Goal: Task Accomplishment & Management: Manage account settings

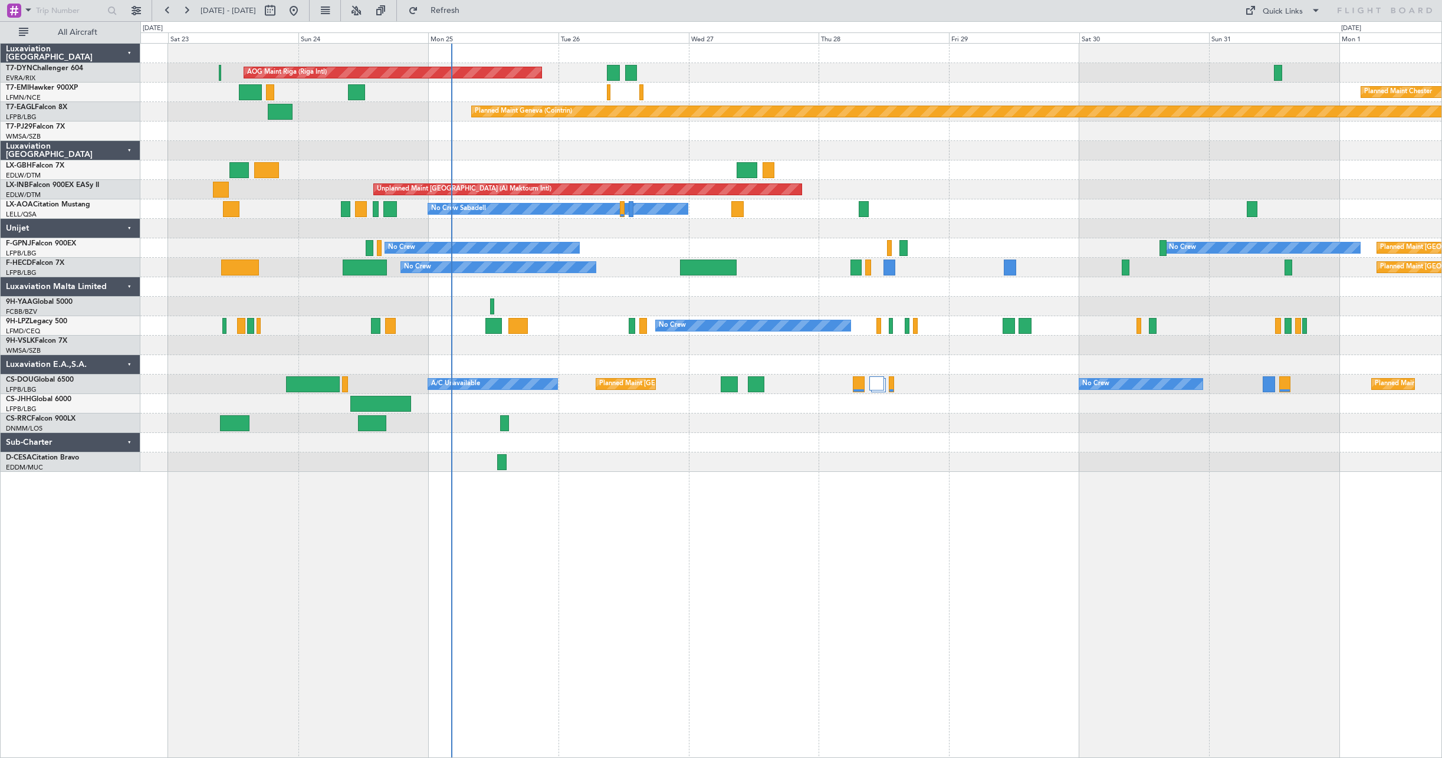
click at [601, 254] on div "AOG Maint Riga (Riga Intl) Planned Maint [GEOGRAPHIC_DATA]-[GEOGRAPHIC_DATA] Pl…" at bounding box center [790, 258] width 1301 height 428
click at [601, 254] on div "No Crew Planned Maint [GEOGRAPHIC_DATA] ([GEOGRAPHIC_DATA]) No Crew [GEOGRAPHIC…" at bounding box center [790, 247] width 1301 height 19
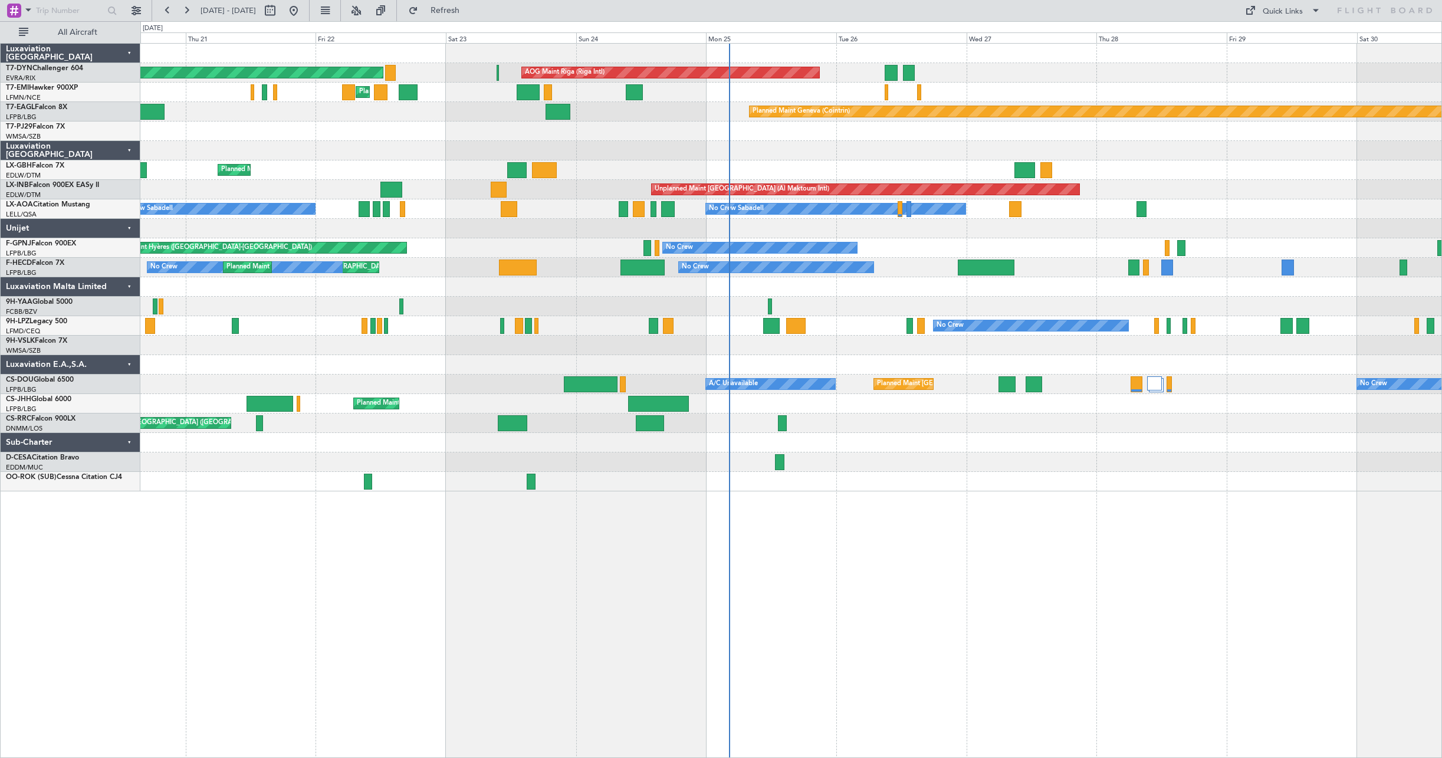
click at [559, 241] on div "AOG Maint Riga (Riga Intl) Planned Maint [GEOGRAPHIC_DATA]-[GEOGRAPHIC_DATA] Pl…" at bounding box center [790, 268] width 1301 height 448
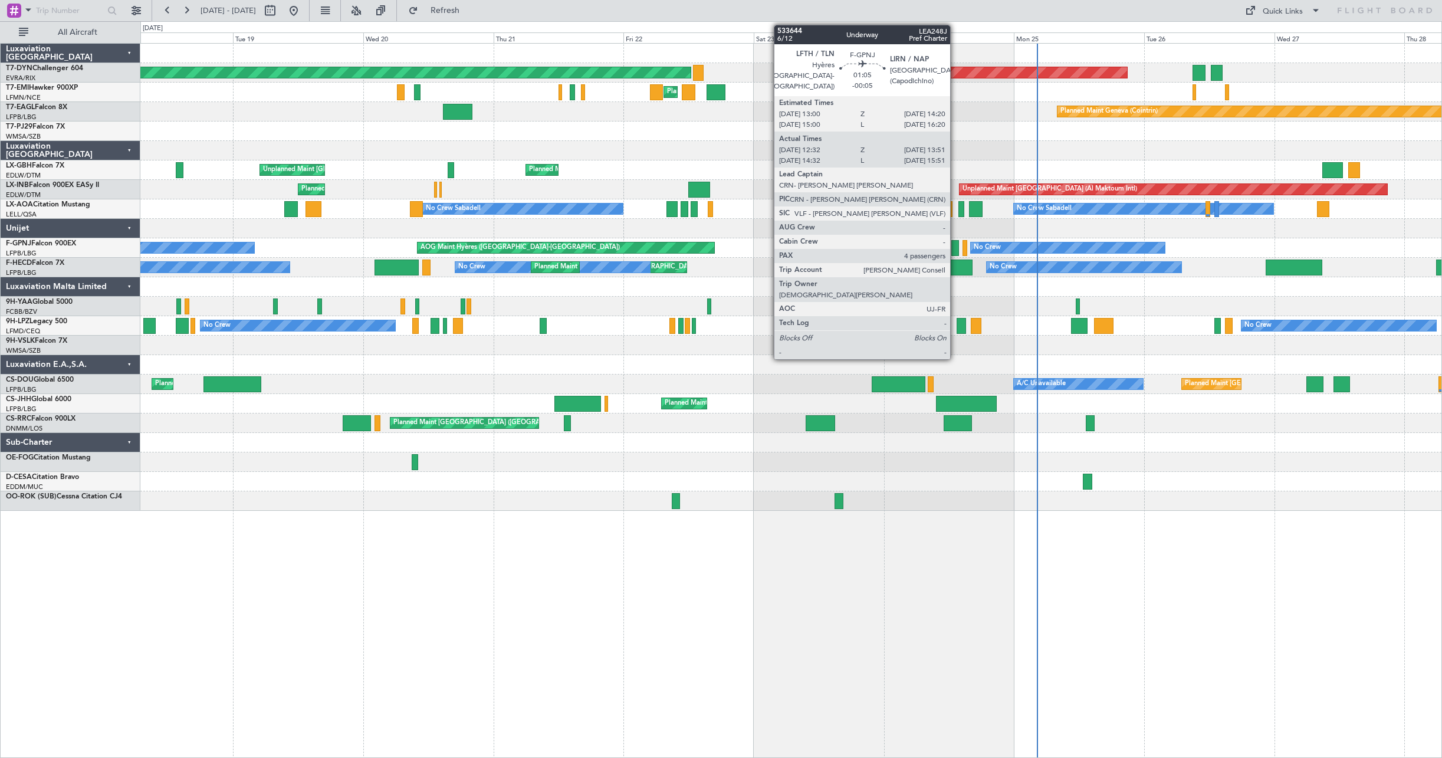
click at [955, 246] on div at bounding box center [955, 248] width 8 height 16
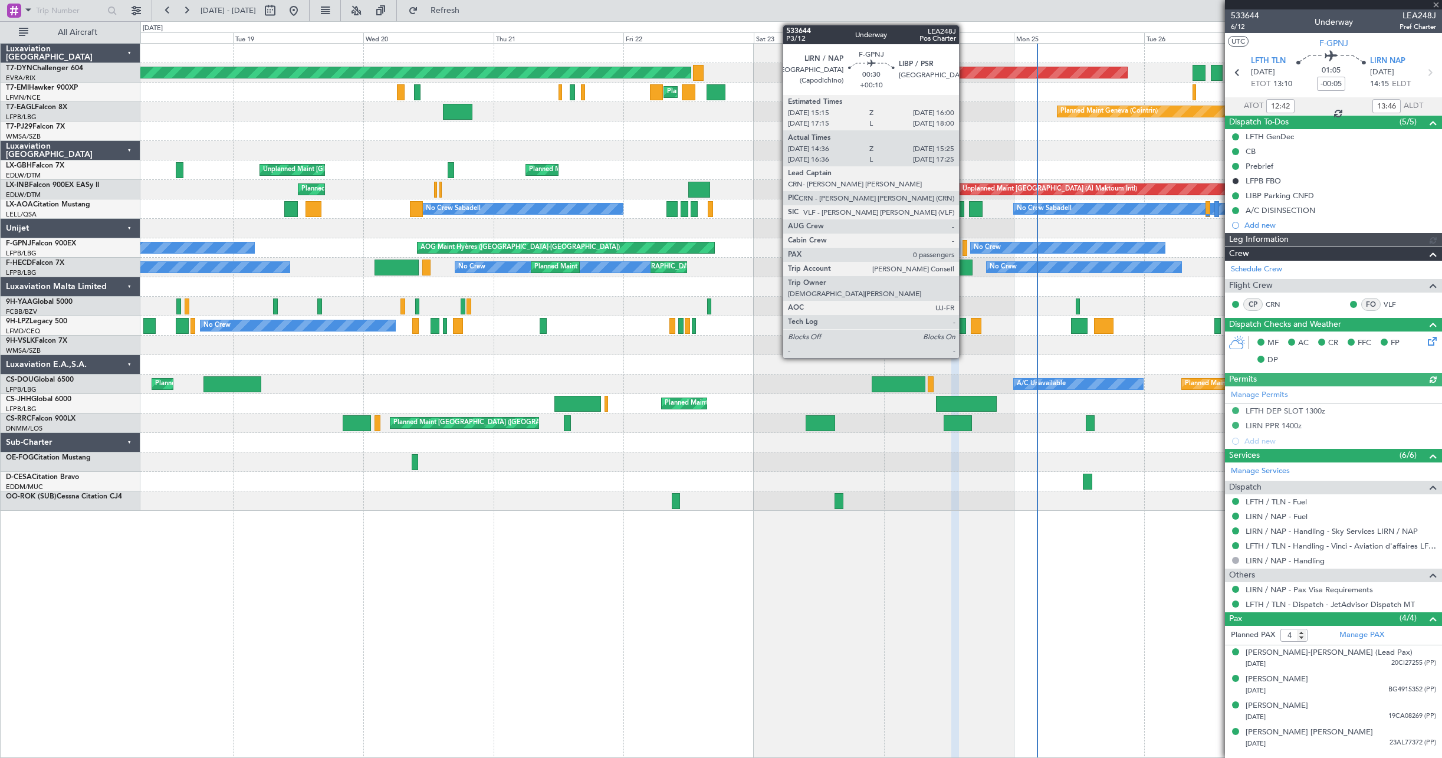
click at [964, 249] on div at bounding box center [964, 248] width 5 height 16
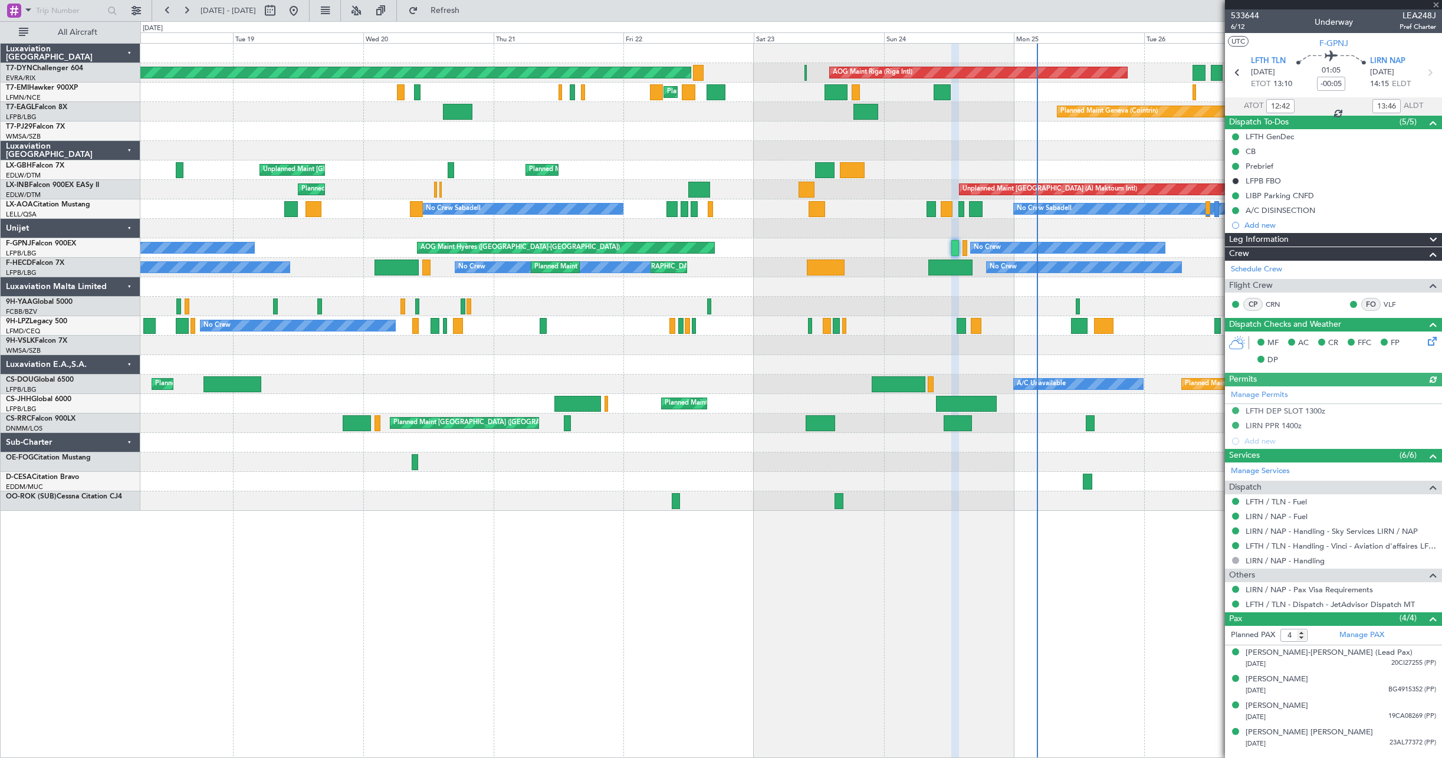
type input "+00:10"
type input "14:46"
type input "15:20"
type input "0"
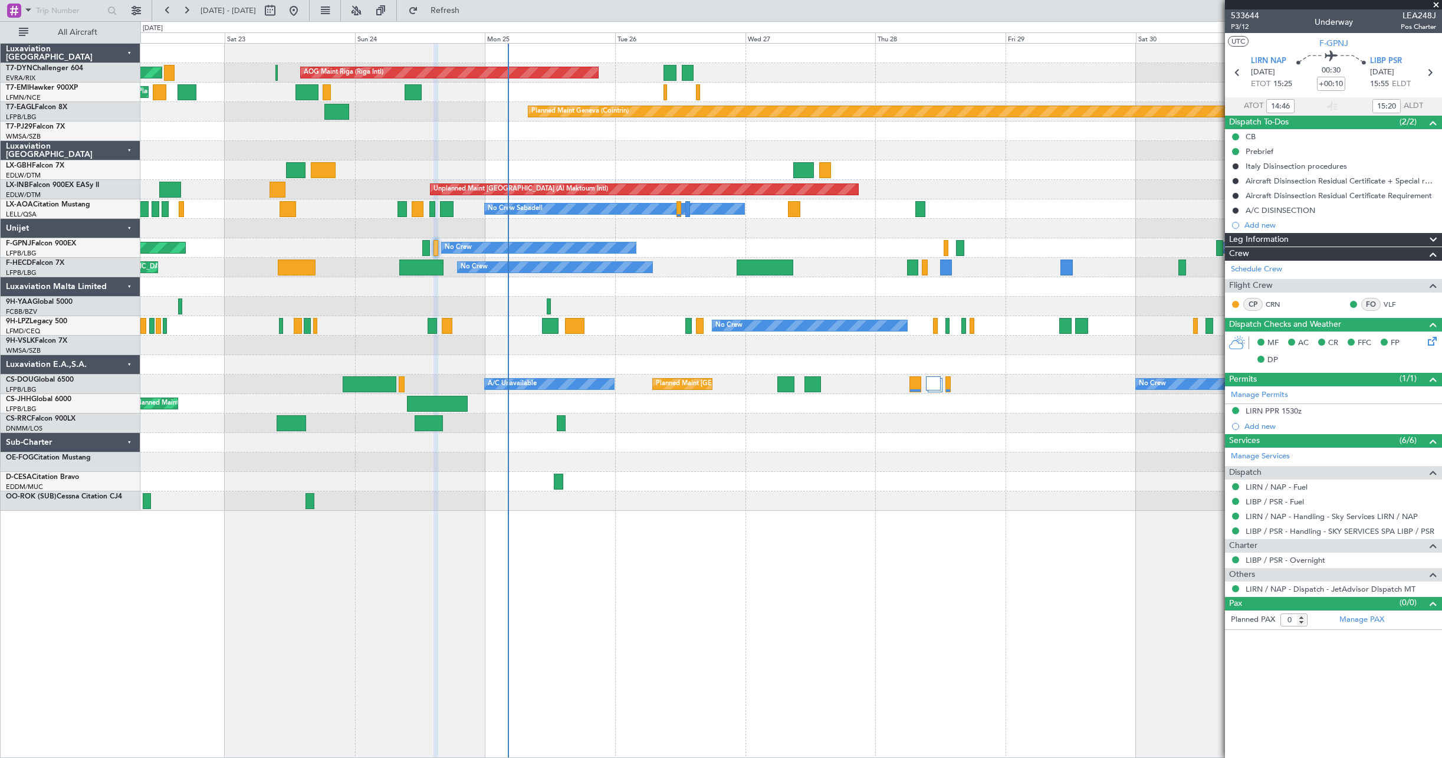
click at [614, 255] on div "AOG Maint Hyères ([GEOGRAPHIC_DATA]-[GEOGRAPHIC_DATA]) No Crew No Crew Planned …" at bounding box center [790, 247] width 1301 height 19
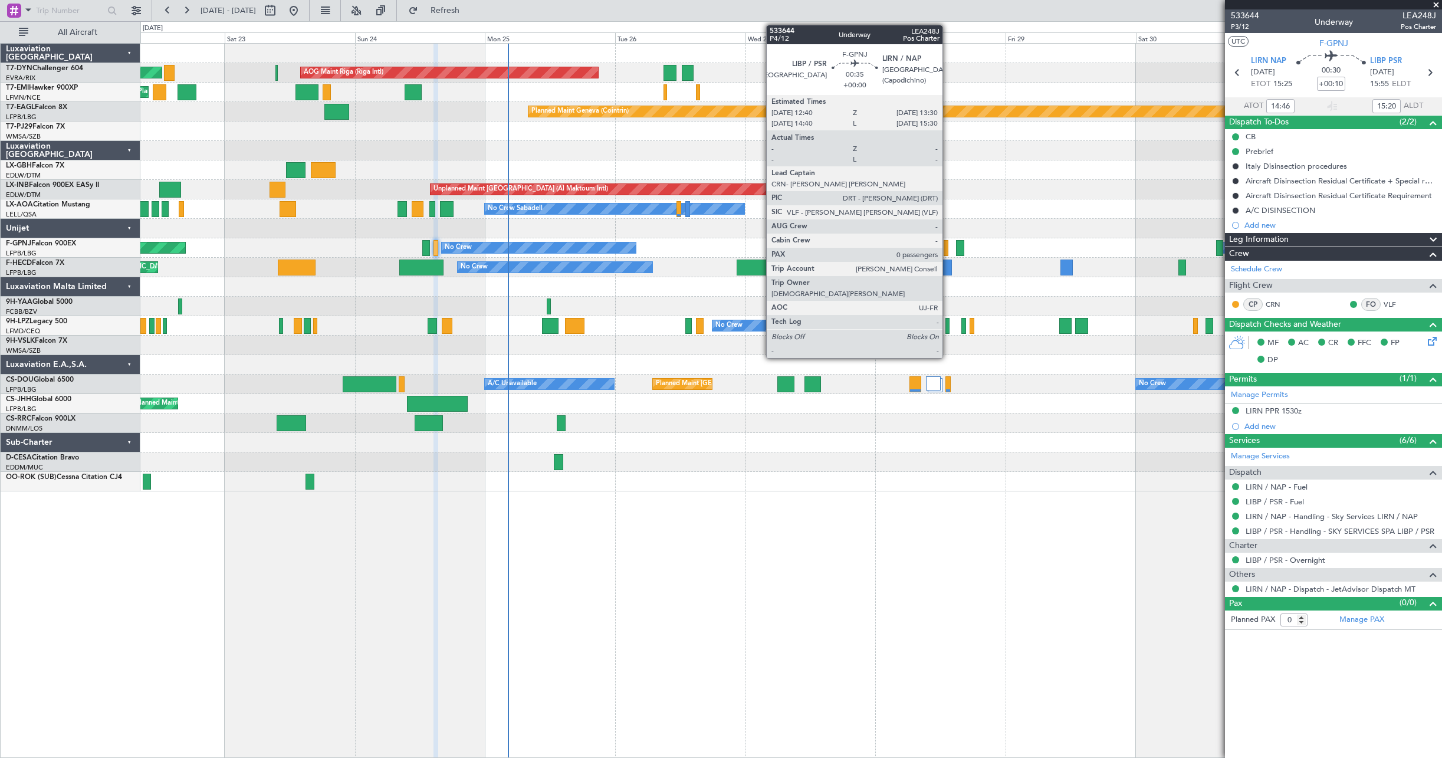
click at [948, 248] on div at bounding box center [945, 248] width 5 height 16
click at [948, 247] on div at bounding box center [945, 248] width 5 height 16
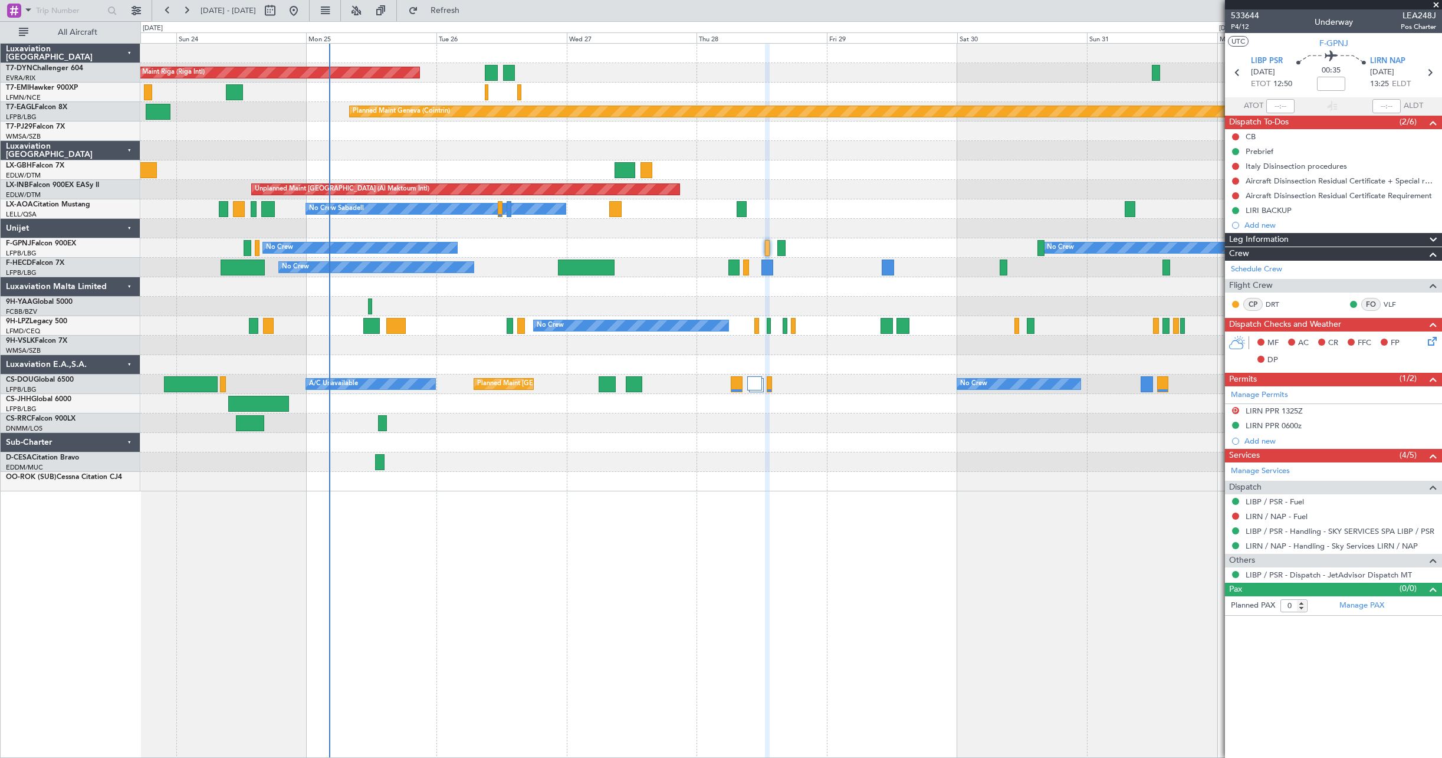
click at [954, 247] on div "No Crew Planned Maint [GEOGRAPHIC_DATA] ([GEOGRAPHIC_DATA]) No Crew No Crew [GE…" at bounding box center [790, 247] width 1301 height 19
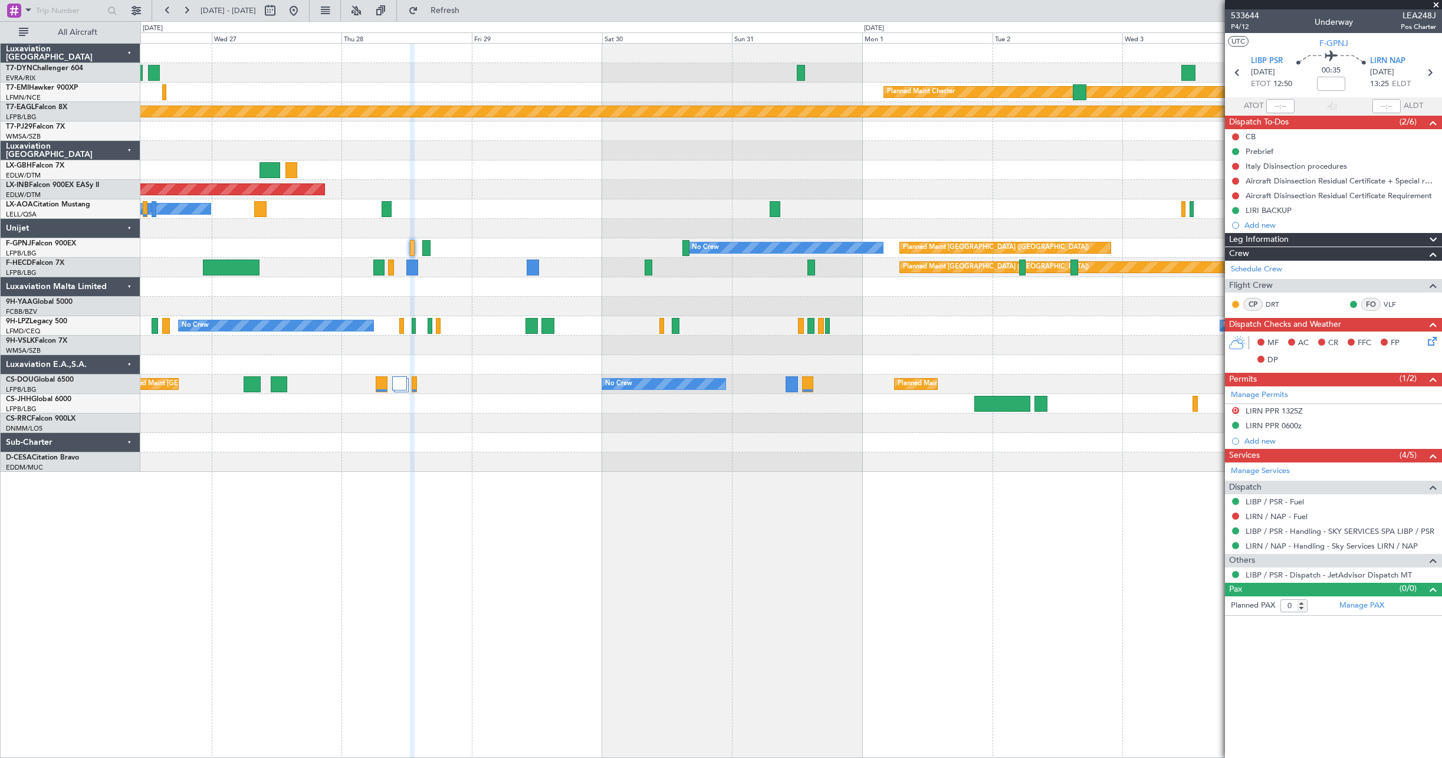
click at [759, 269] on div "Planned Maint [GEOGRAPHIC_DATA] ([GEOGRAPHIC_DATA]) No Crew" at bounding box center [790, 267] width 1301 height 19
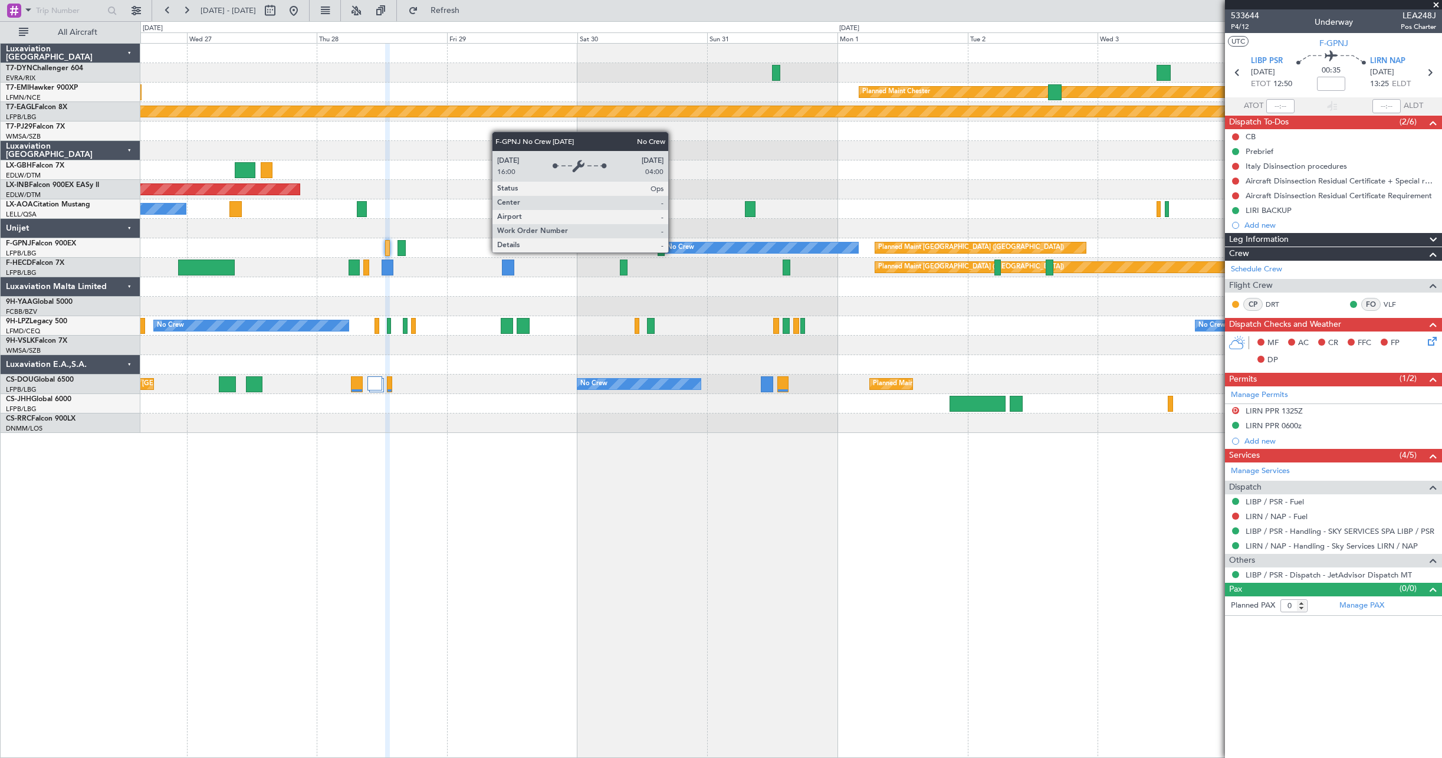
drag, startPoint x: 1227, startPoint y: 256, endPoint x: 670, endPoint y: 252, distance: 556.6
click at [672, 252] on fb-app "[DATE] - [DATE] Refresh Quick Links All Aircraft AOG Maint Riga (Riga Intl) Pla…" at bounding box center [721, 383] width 1442 height 749
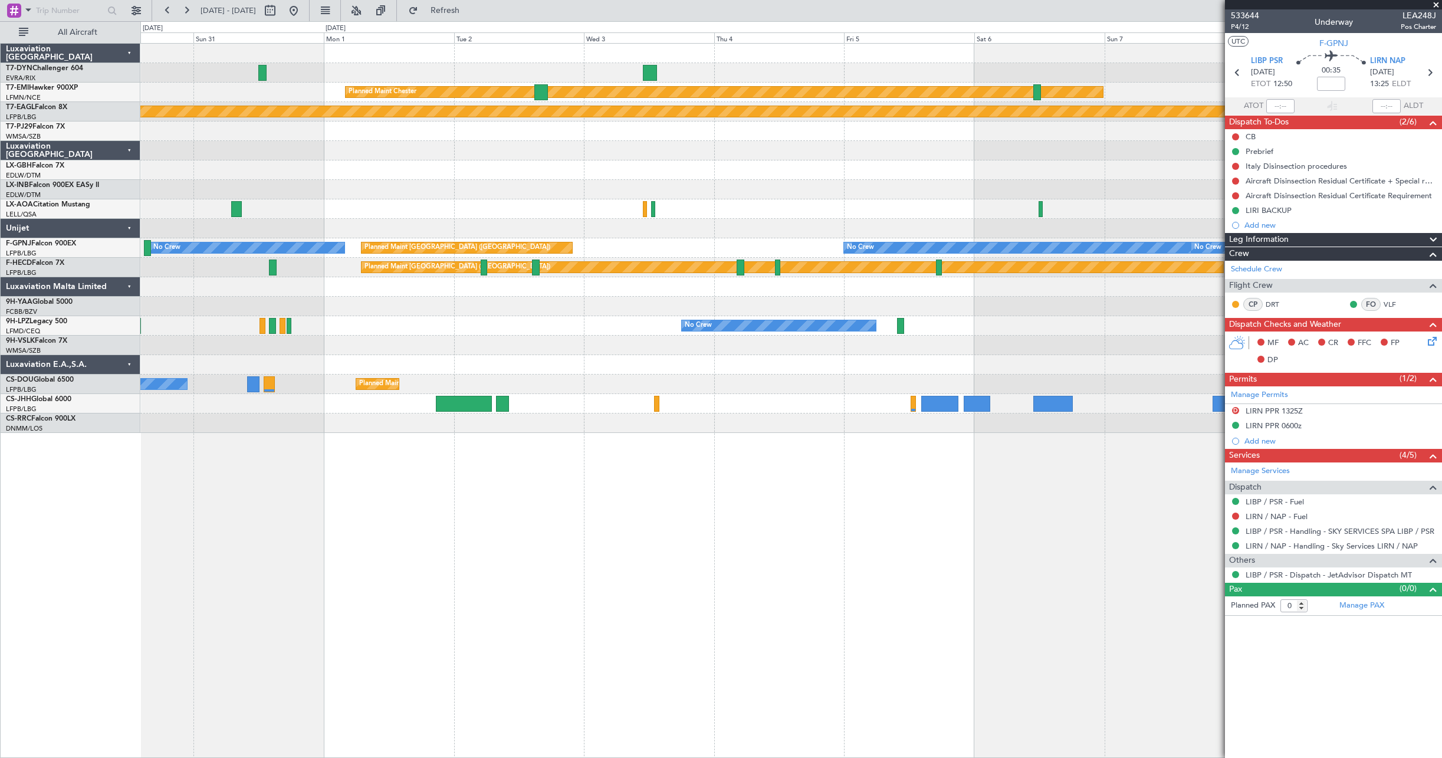
click at [474, 284] on div at bounding box center [790, 286] width 1301 height 19
click at [1120, 275] on div "Planned Maint [PERSON_NAME] Planned Maint Geneva ([GEOGRAPHIC_DATA]) Planned Ma…" at bounding box center [790, 238] width 1301 height 389
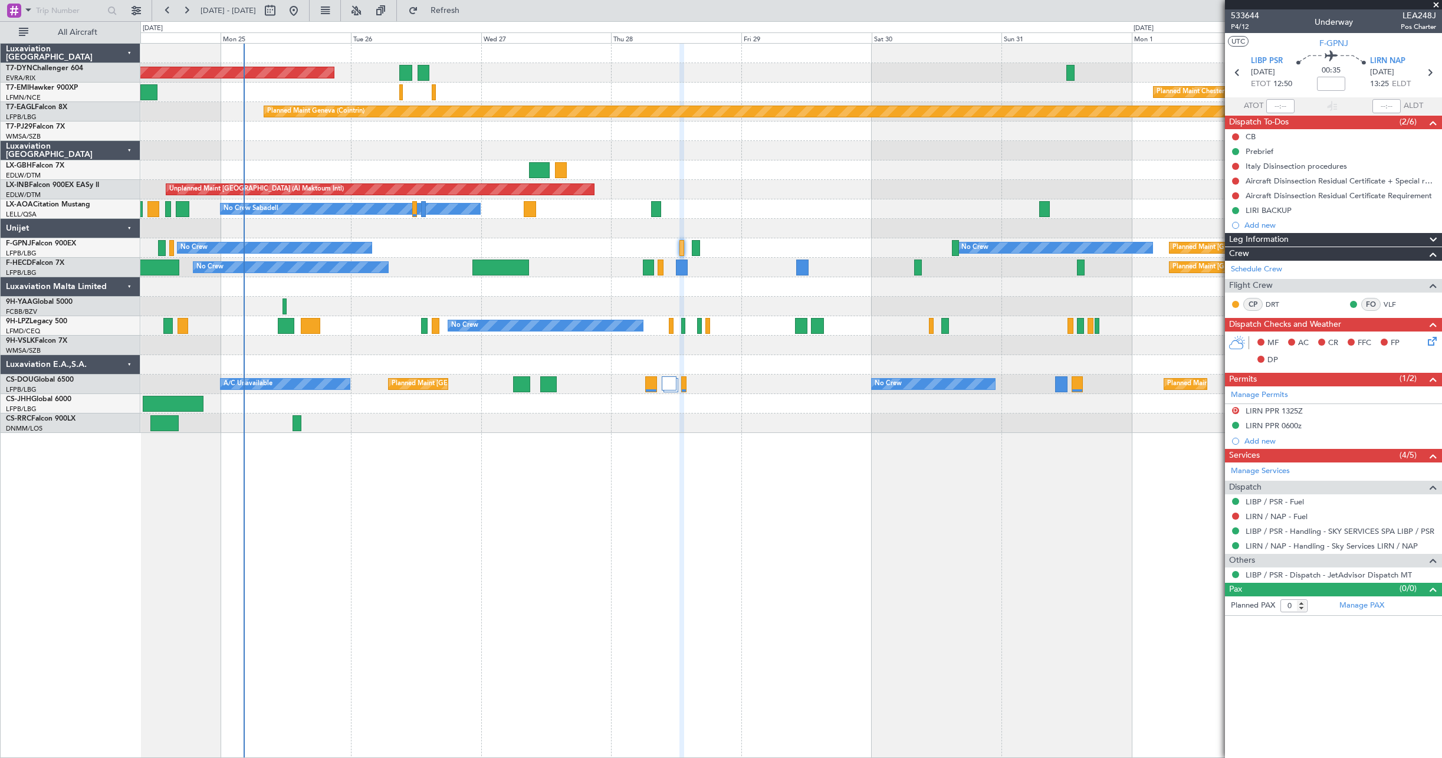
click at [965, 281] on div at bounding box center [790, 286] width 1301 height 19
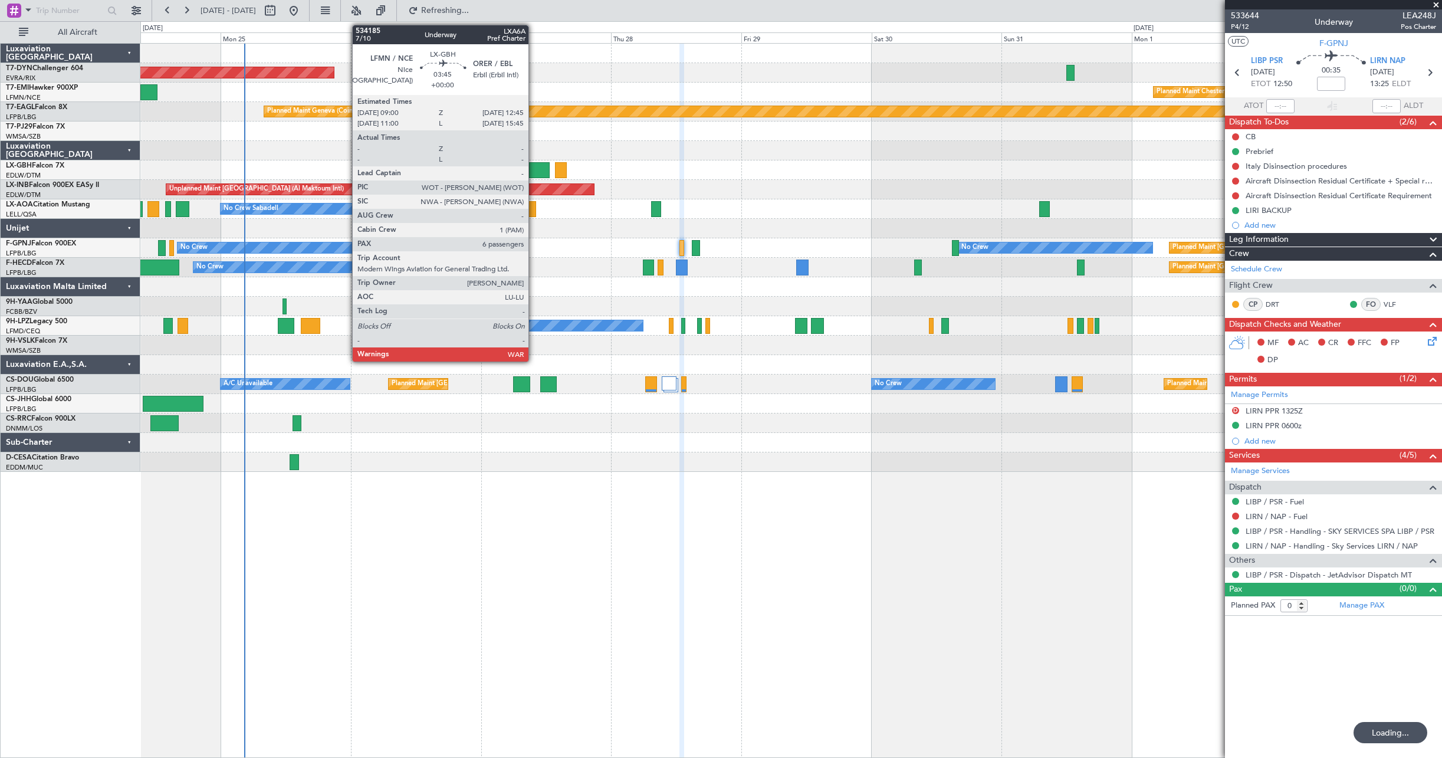
click at [534, 171] on div at bounding box center [539, 170] width 21 height 16
type input "6"
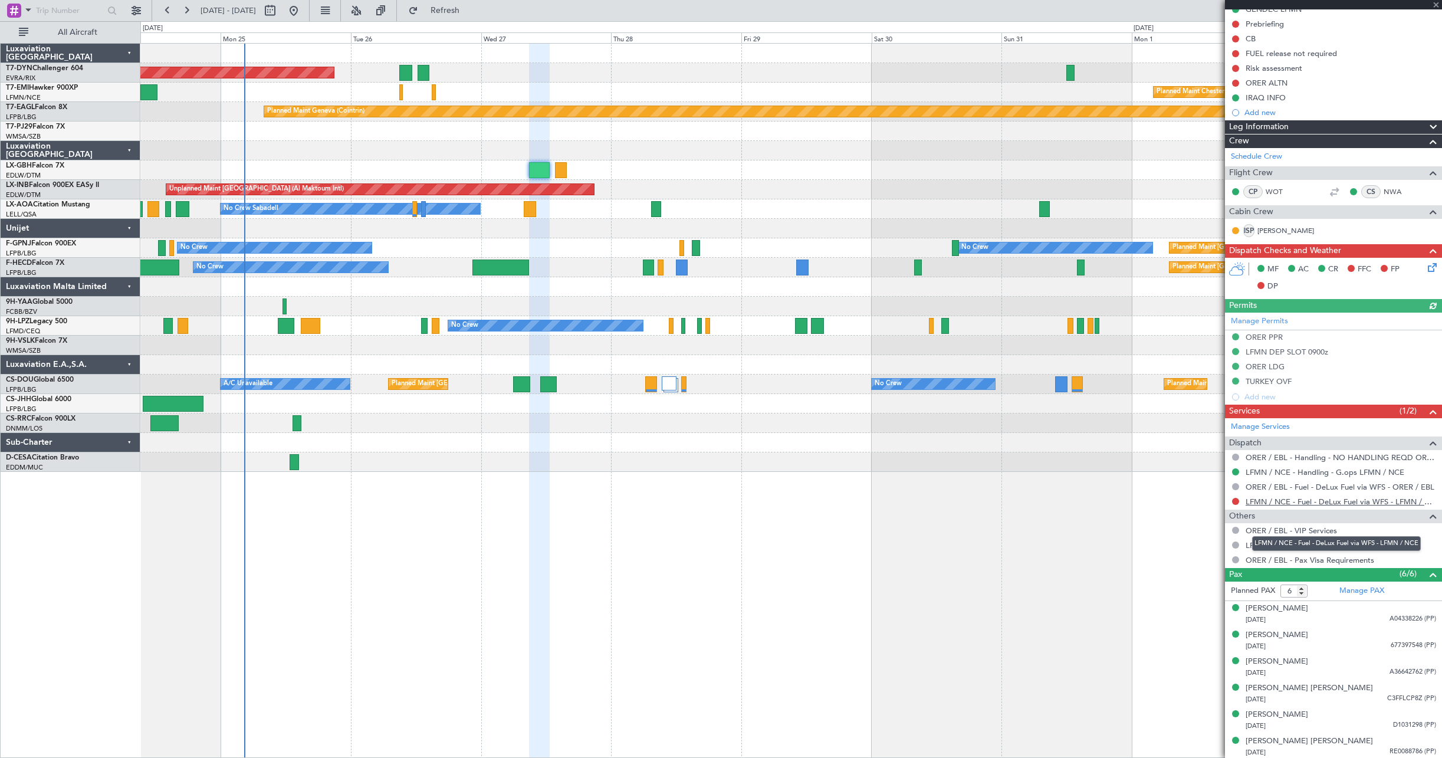
scroll to position [129, 0]
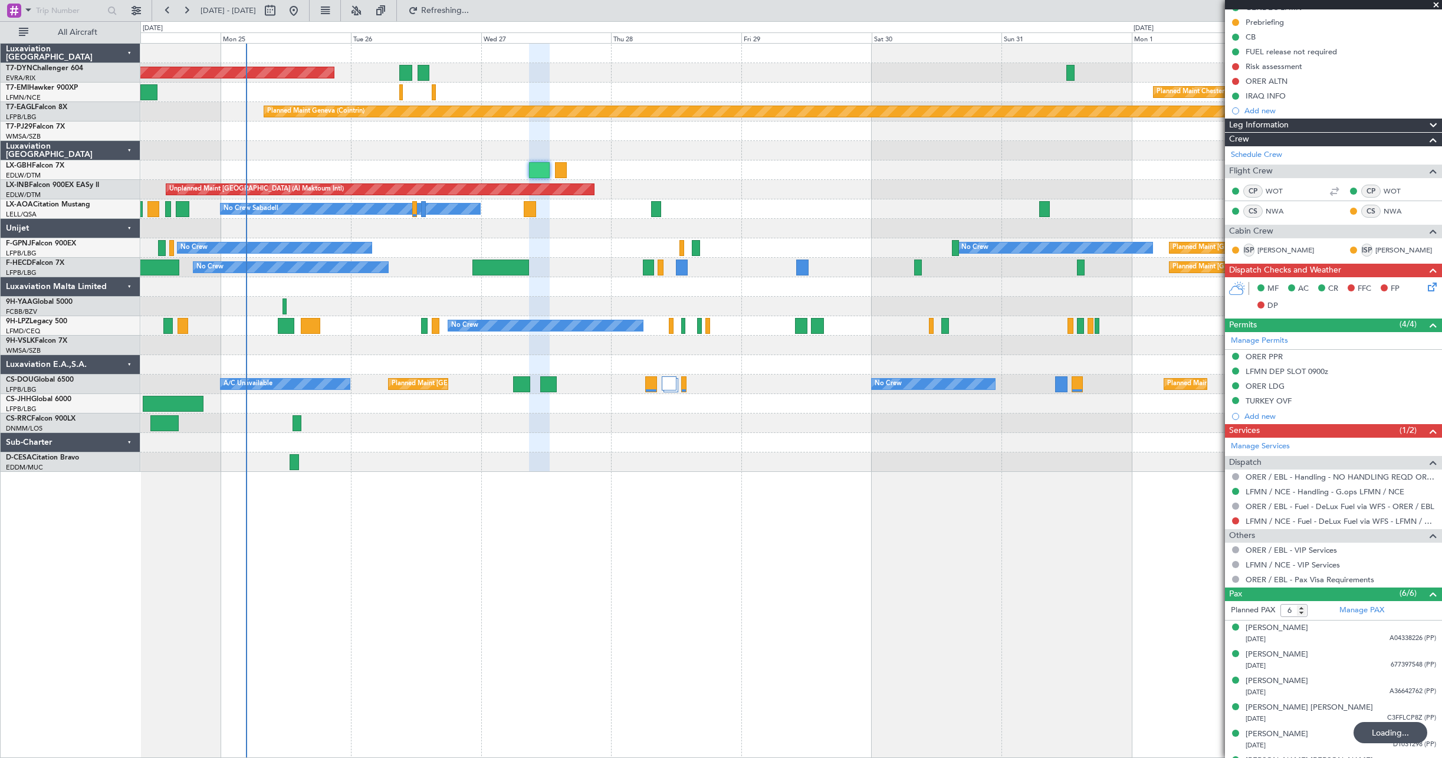
type input "-00:10"
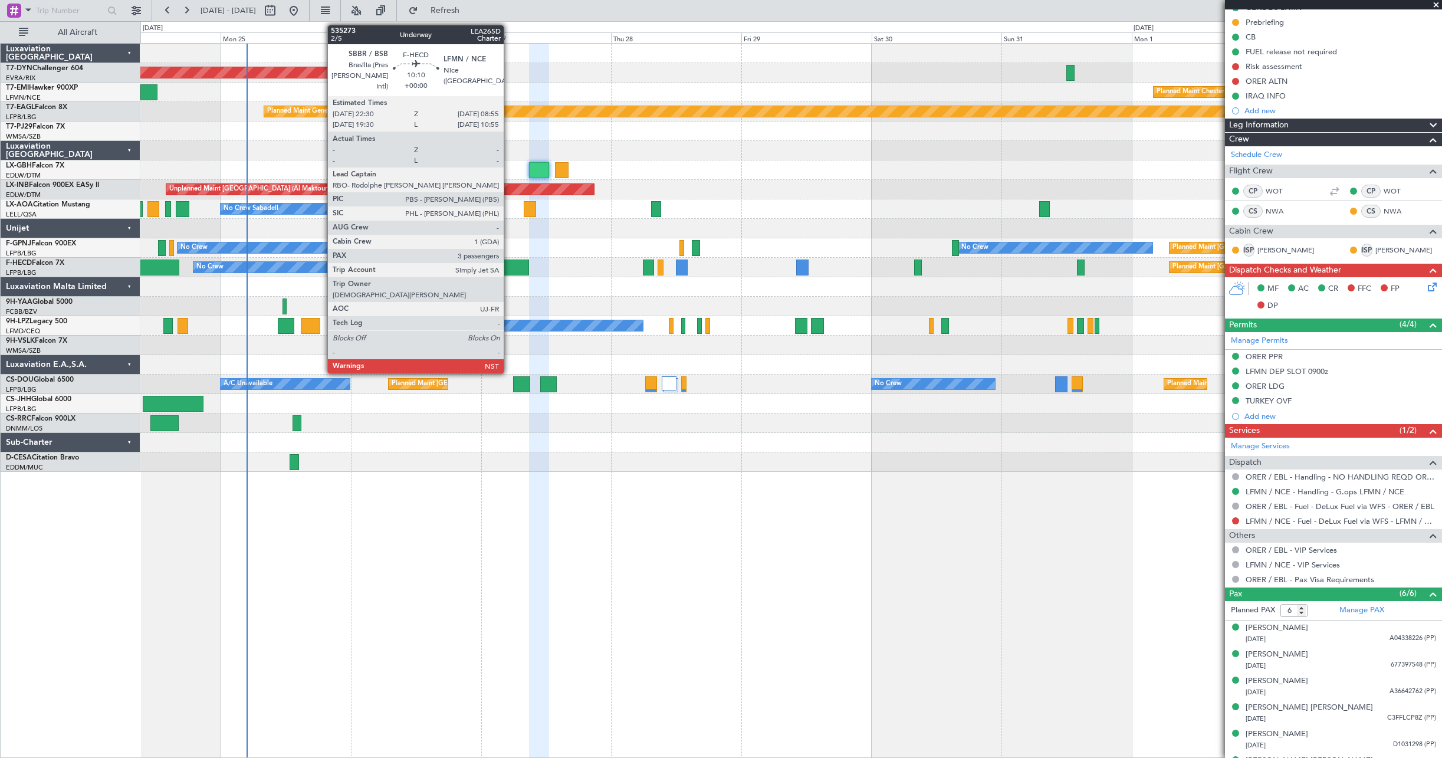
click at [509, 265] on div at bounding box center [500, 267] width 57 height 16
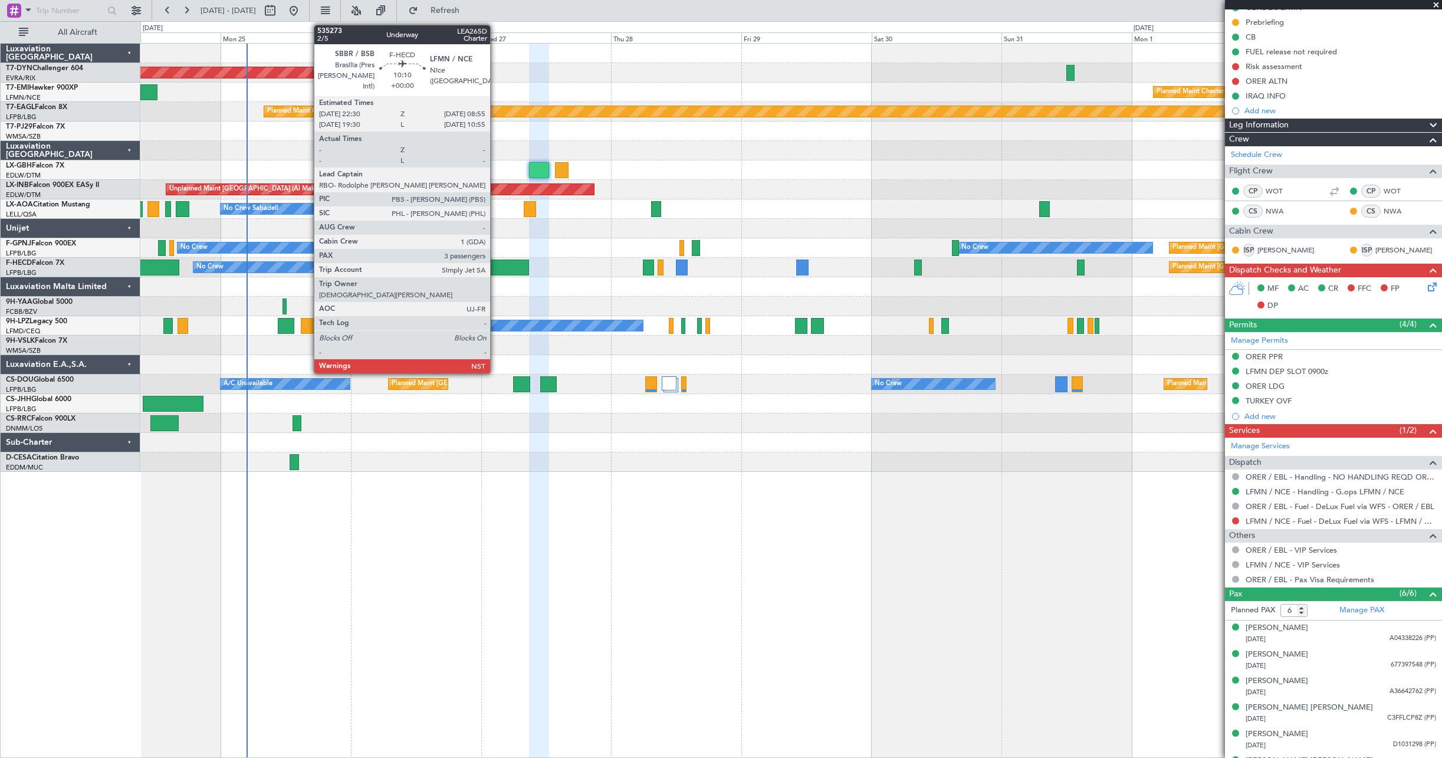
click at [495, 267] on div at bounding box center [500, 267] width 57 height 16
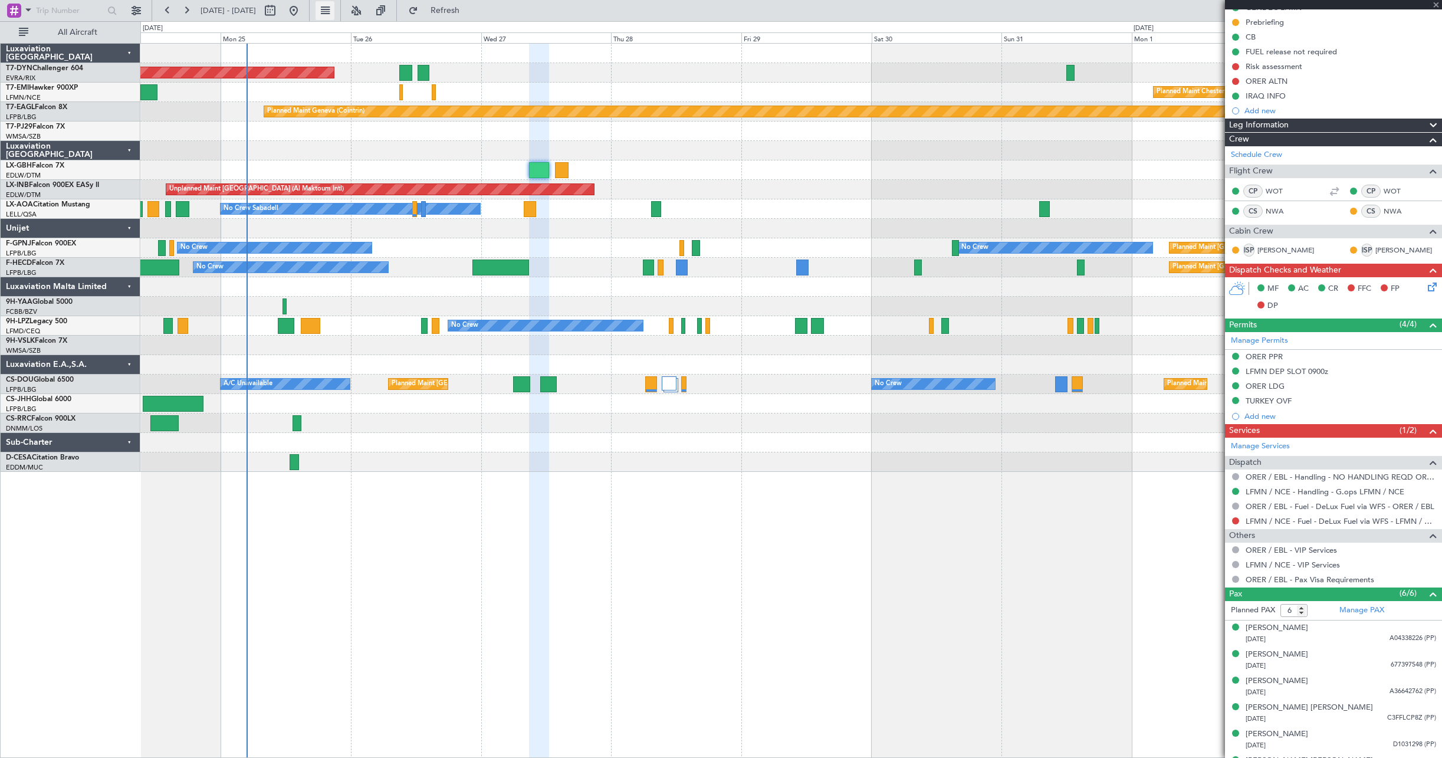
type input "3"
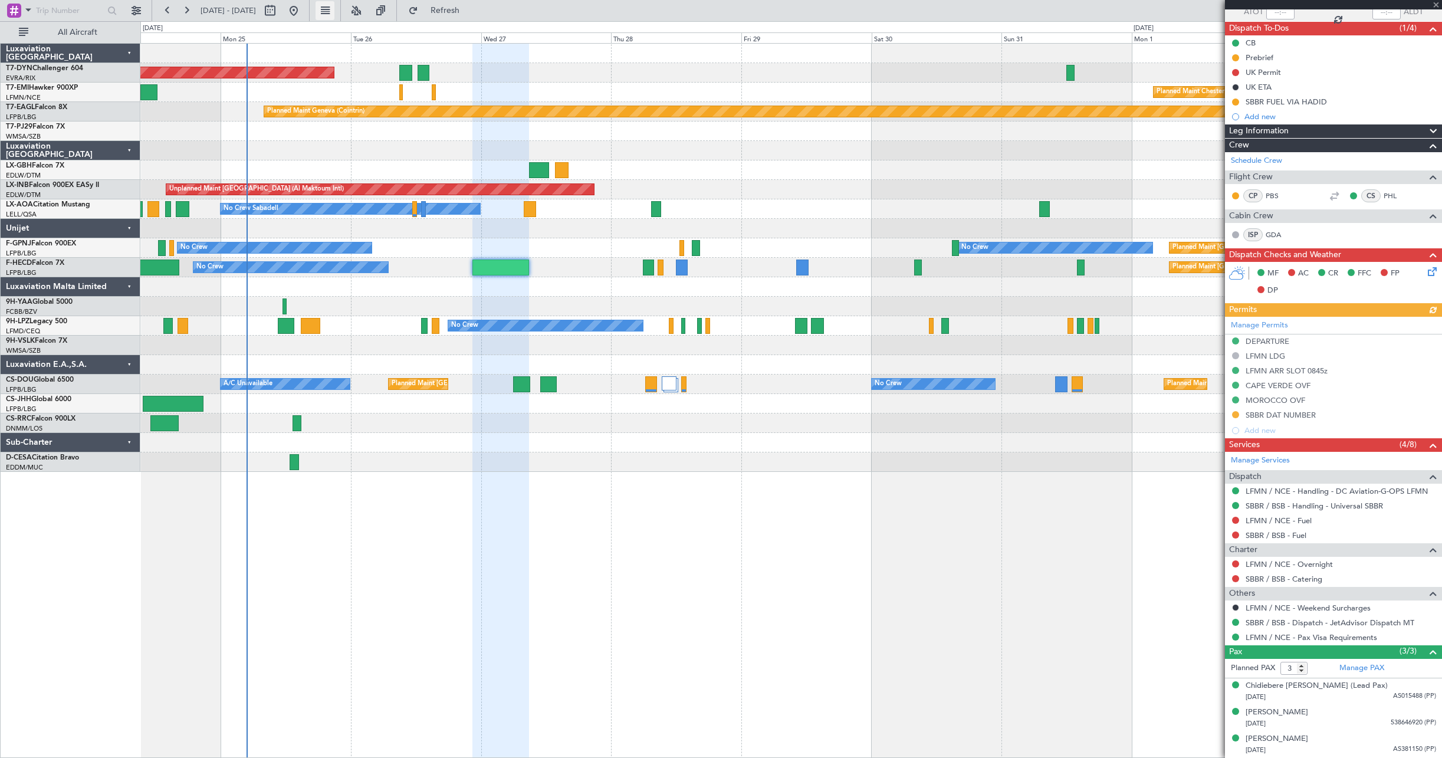
scroll to position [0, 0]
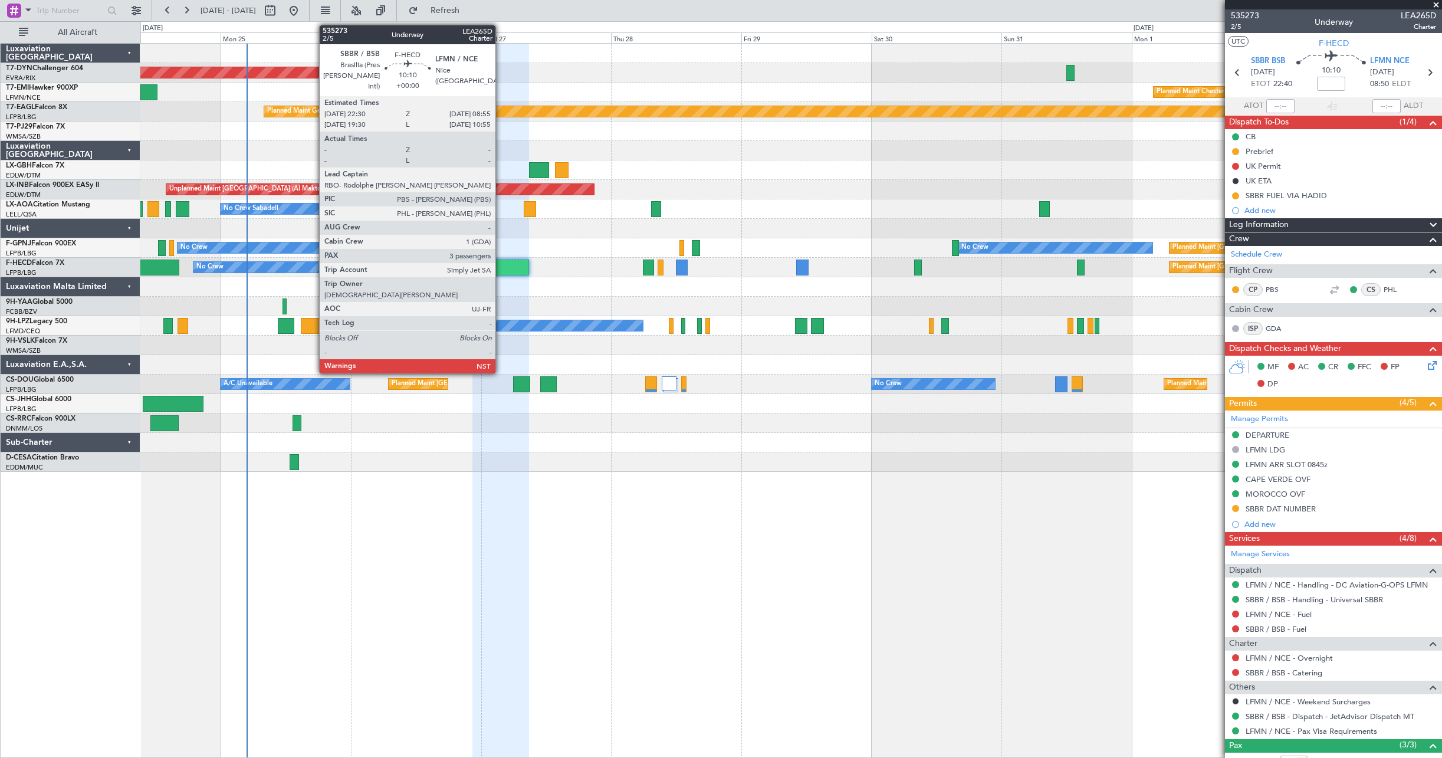
click at [501, 269] on div at bounding box center [500, 267] width 57 height 16
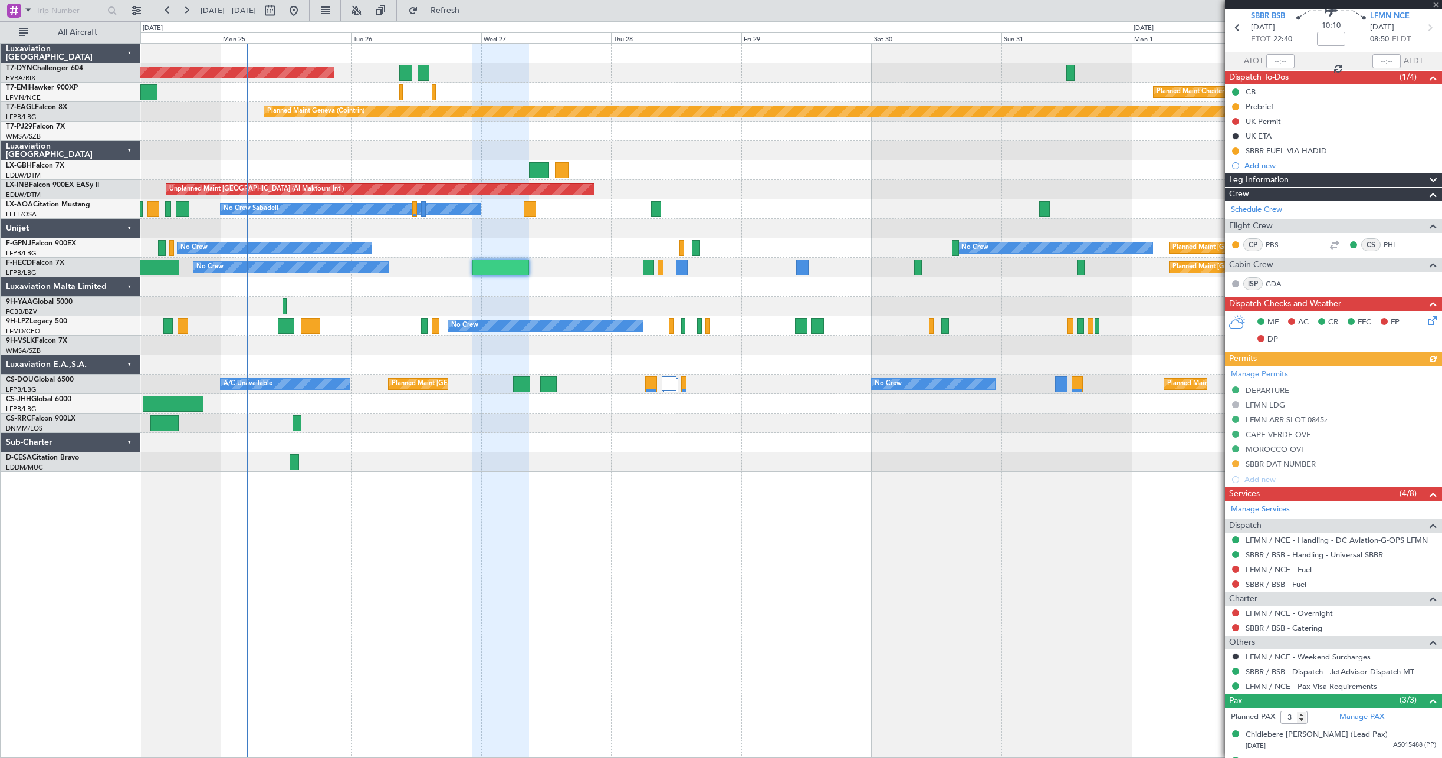
scroll to position [93, 0]
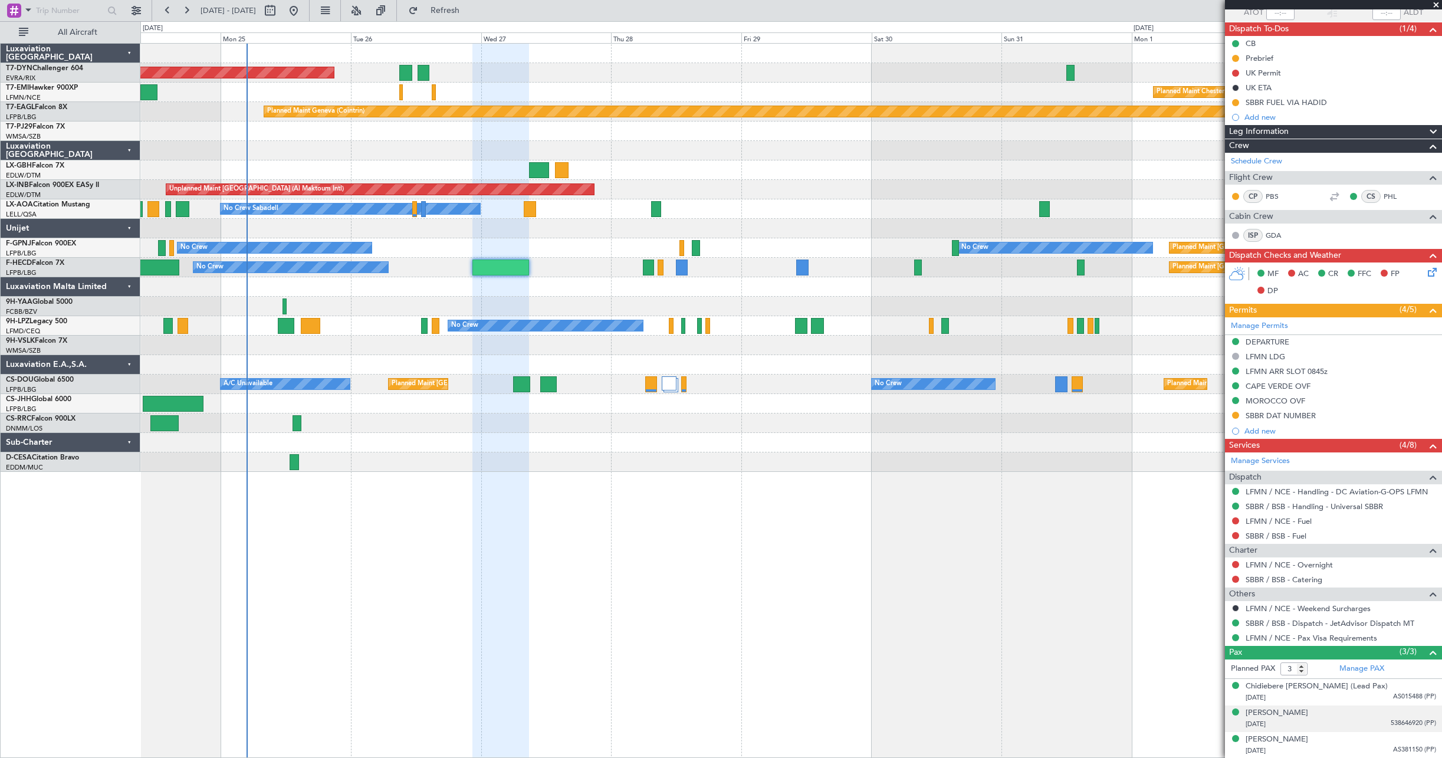
click at [1359, 715] on div "[PERSON_NAME] Edun [DATE] 538646920 (PP)" at bounding box center [1340, 718] width 190 height 23
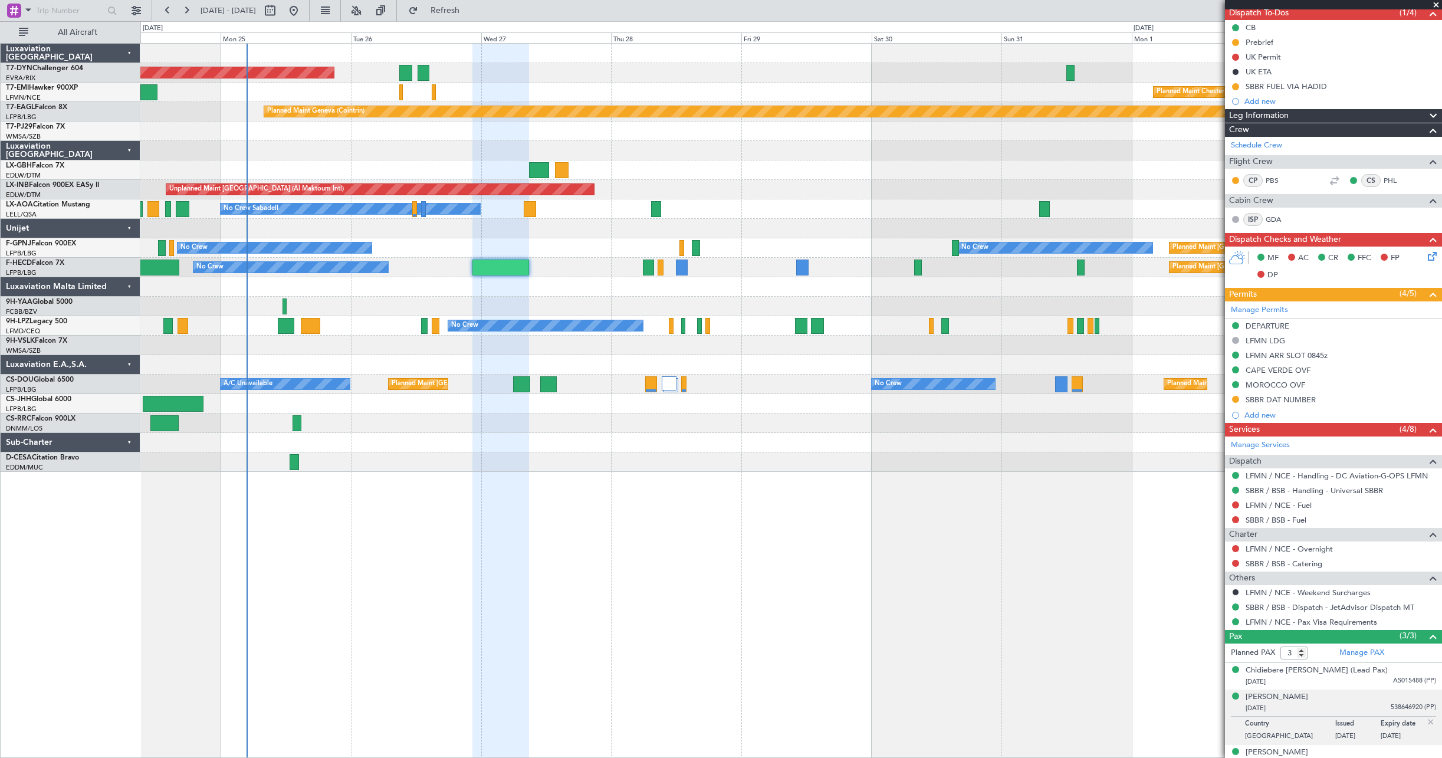
scroll to position [122, 0]
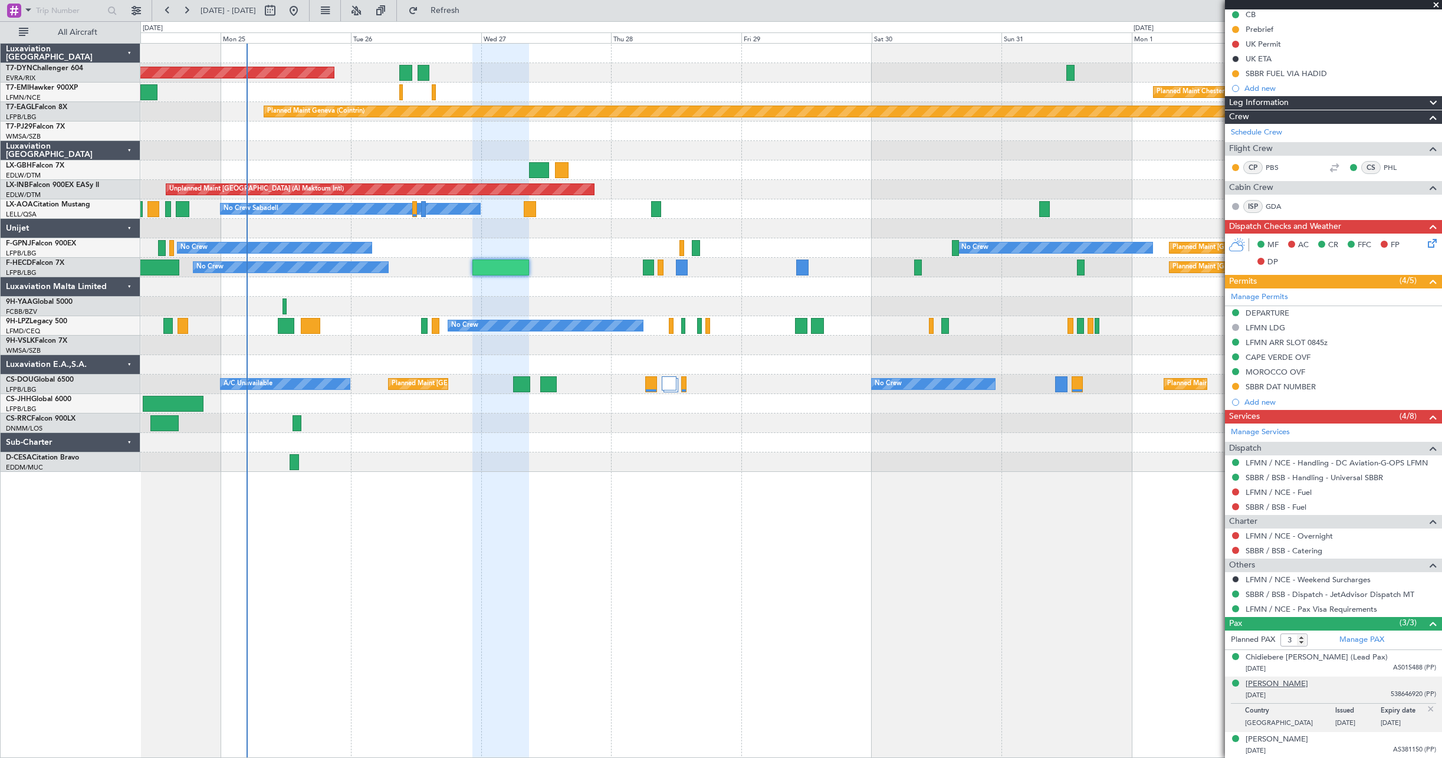
click at [1308, 681] on div "[PERSON_NAME]" at bounding box center [1276, 684] width 62 height 12
click at [1298, 741] on div "[PERSON_NAME]" at bounding box center [1276, 739] width 62 height 12
click at [1341, 668] on div "[DATE] AS015488 (PP)" at bounding box center [1340, 669] width 190 height 12
click at [1291, 656] on div "Chidiebere [PERSON_NAME] (Lead Pax)" at bounding box center [1316, 658] width 142 height 12
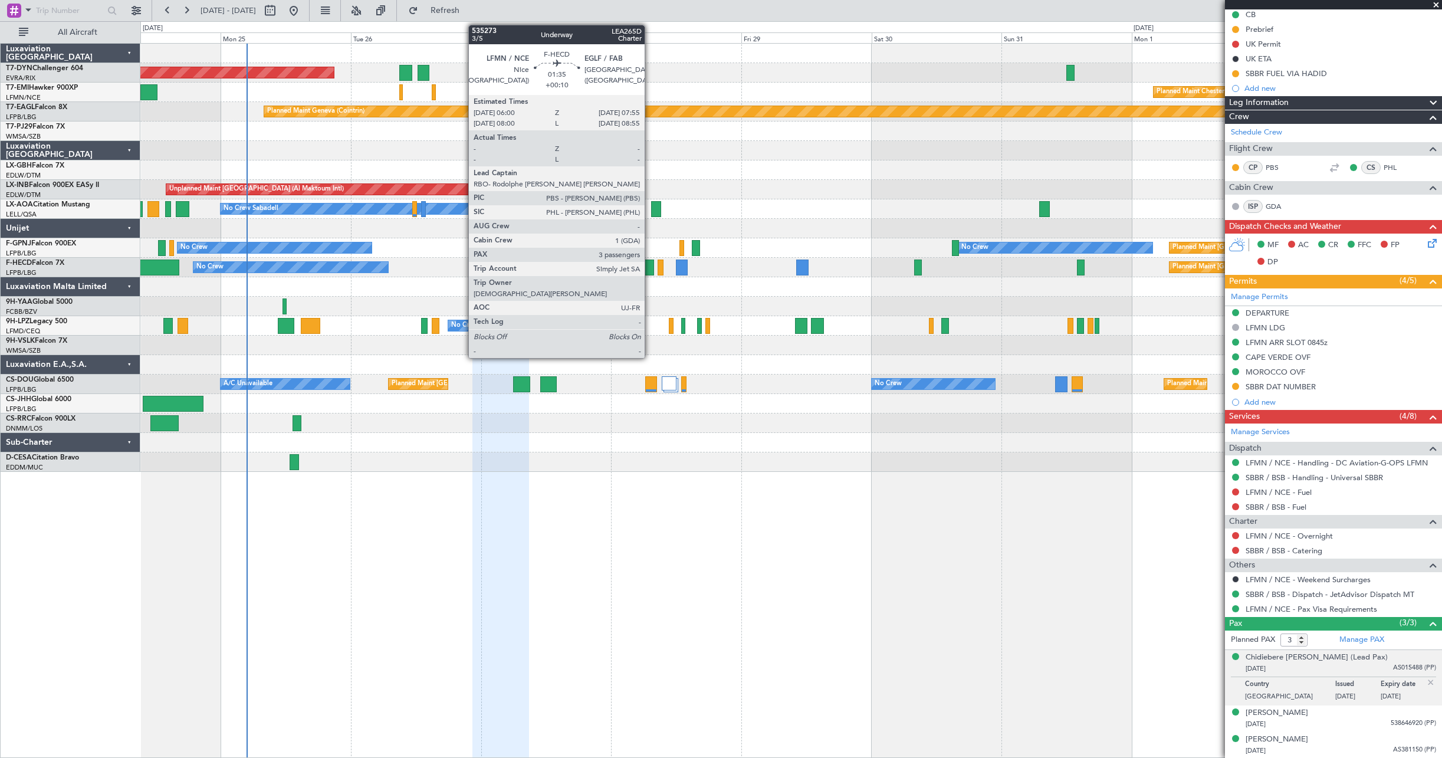
click at [650, 262] on div at bounding box center [648, 267] width 11 height 16
click at [647, 272] on div at bounding box center [648, 267] width 11 height 16
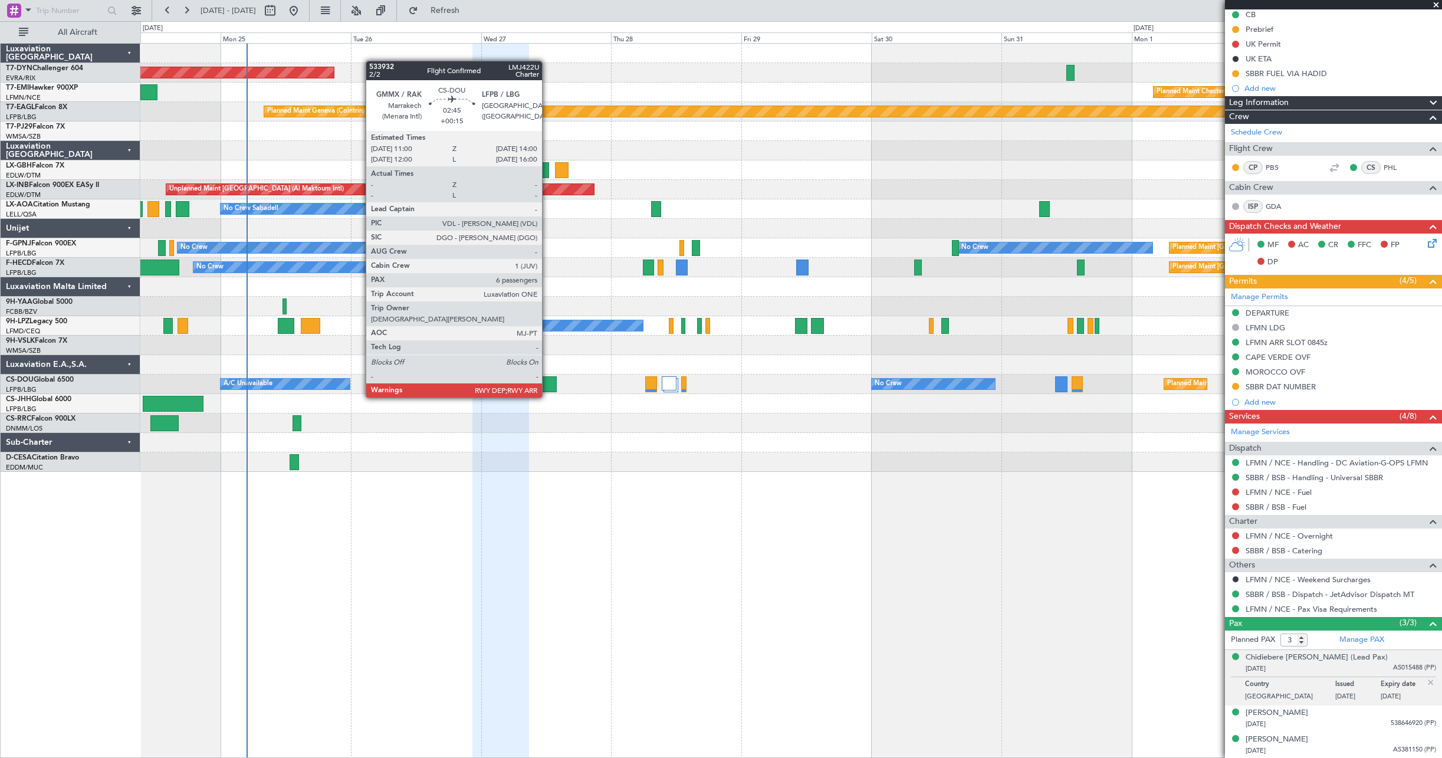
click at [547, 386] on div at bounding box center [548, 384] width 17 height 16
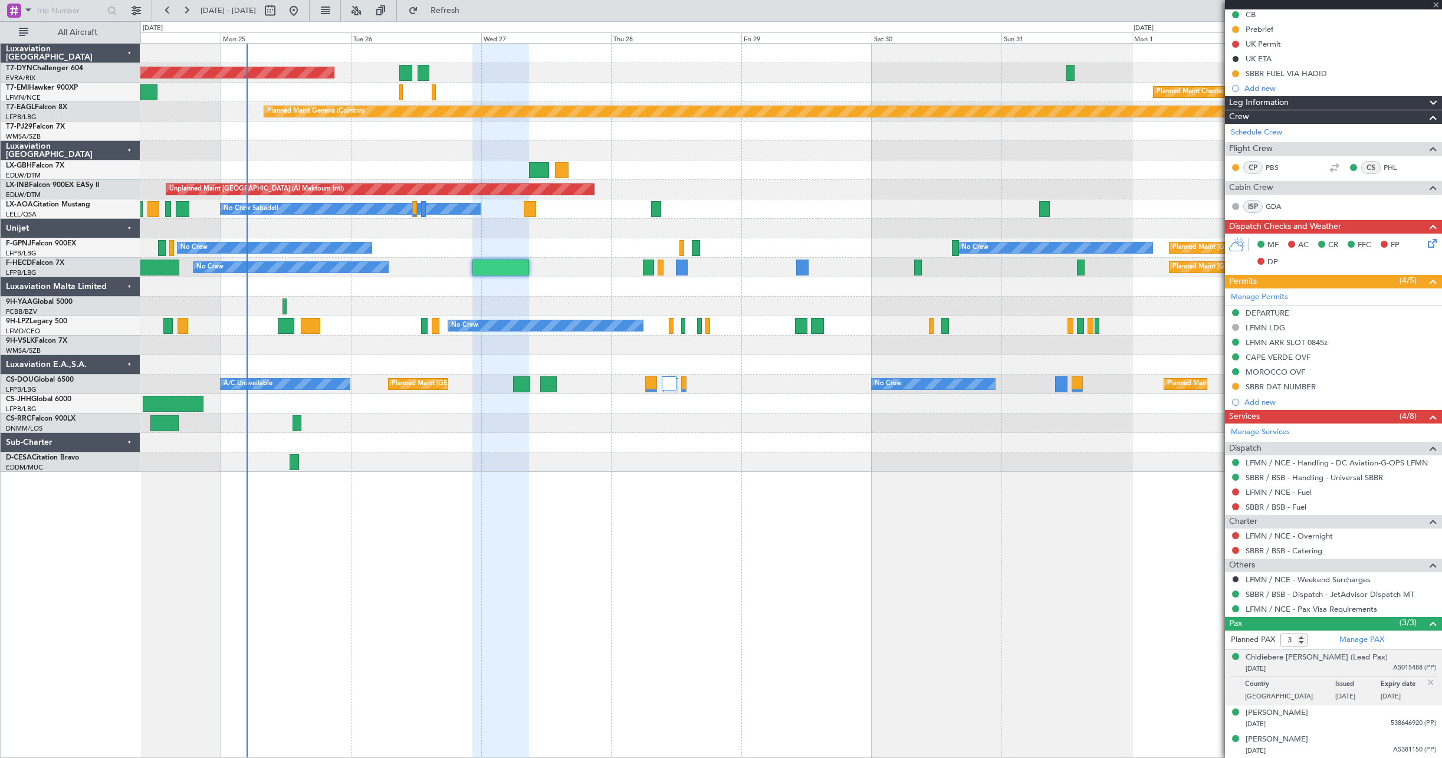
type input "+00:15"
type input "6"
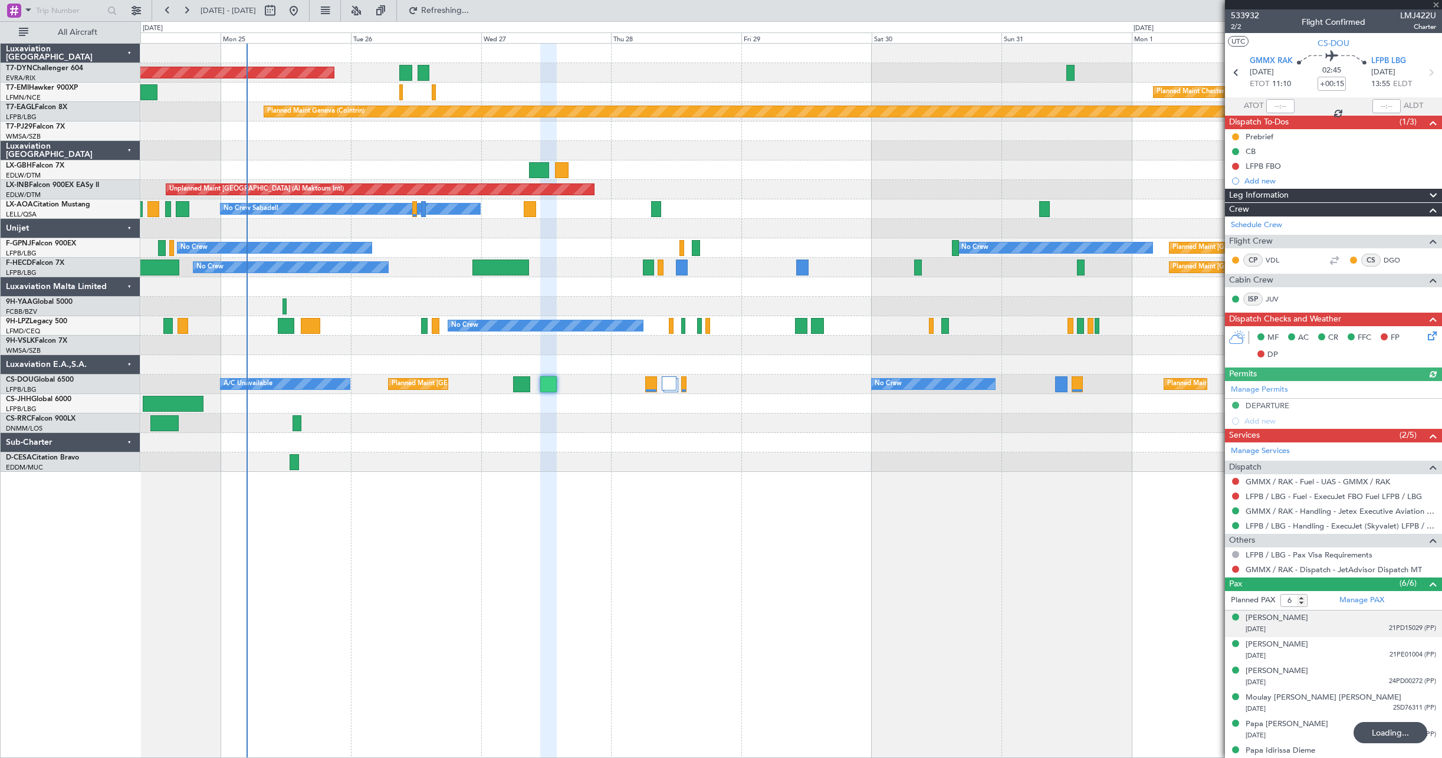
scroll to position [11, 0]
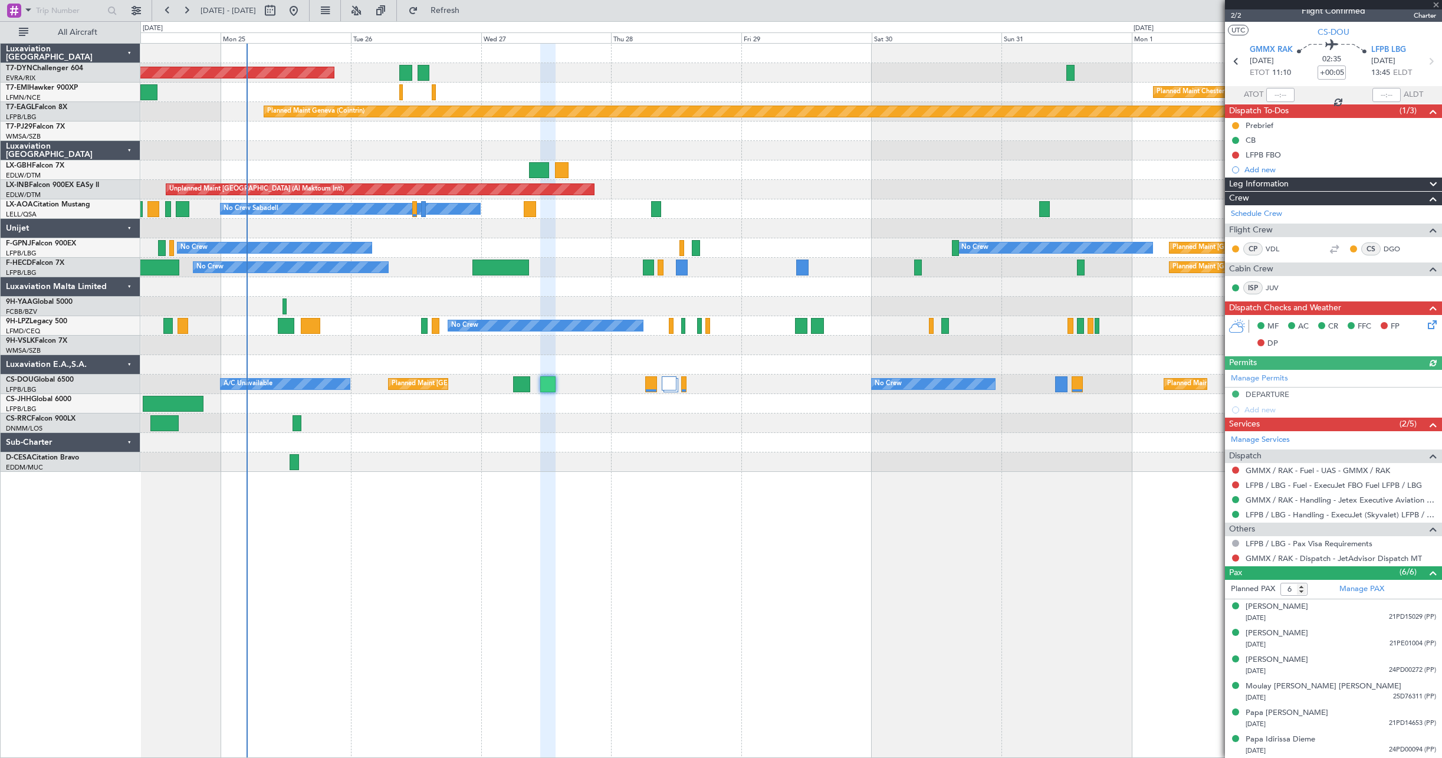
click at [1319, 617] on div "[DATE] 21PD15029 (PP)" at bounding box center [1340, 618] width 190 height 12
click at [1255, 610] on div "[PERSON_NAME]" at bounding box center [1276, 607] width 62 height 12
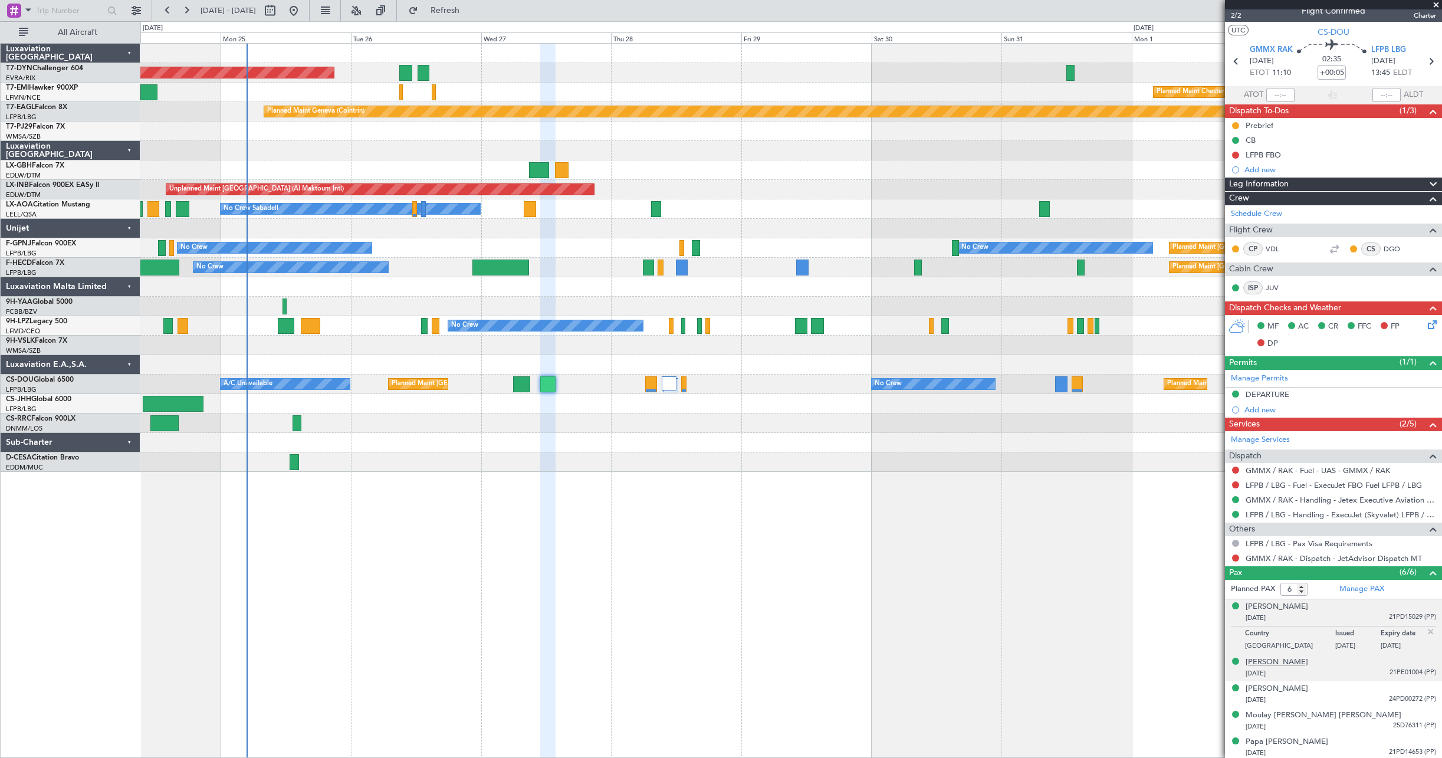
click at [1275, 662] on div "[PERSON_NAME]" at bounding box center [1276, 662] width 62 height 12
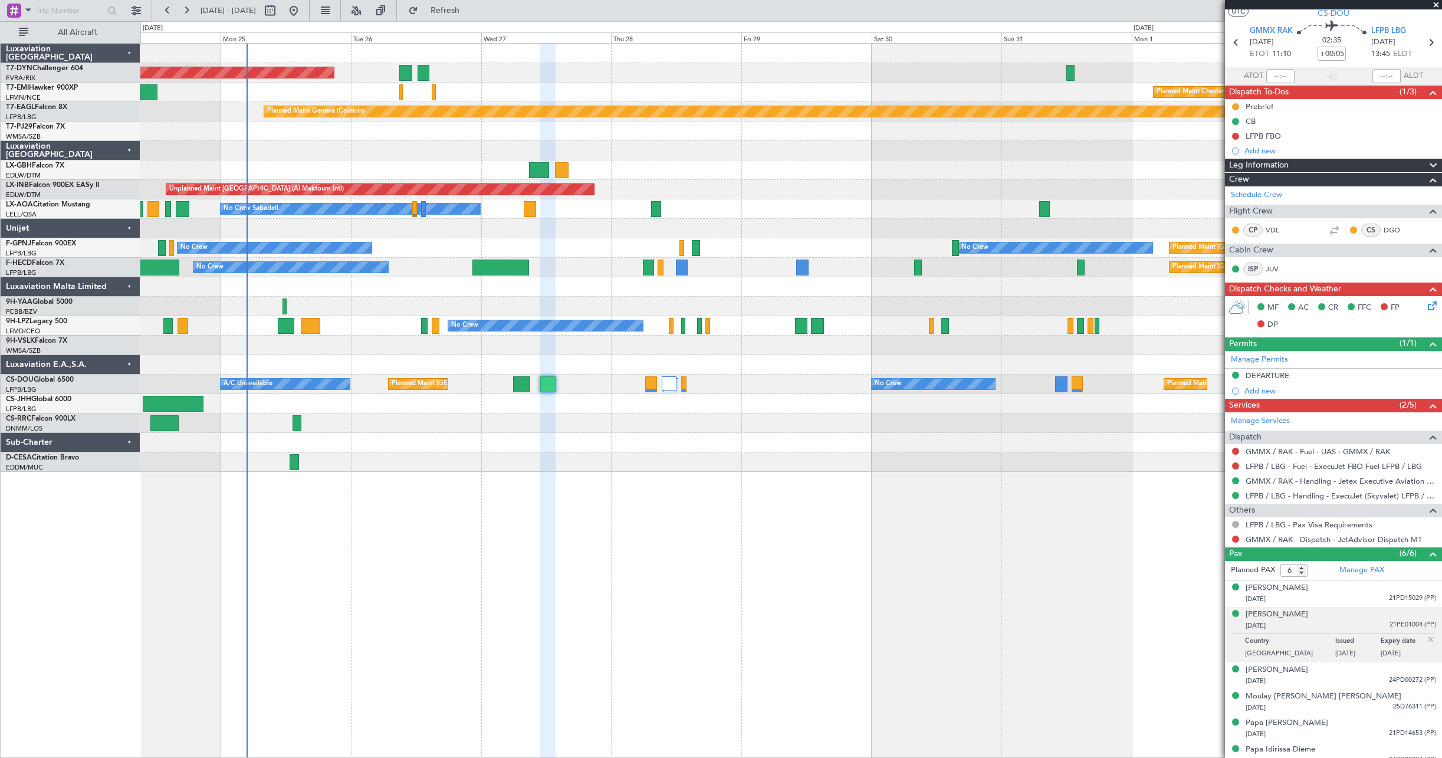
scroll to position [40, 0]
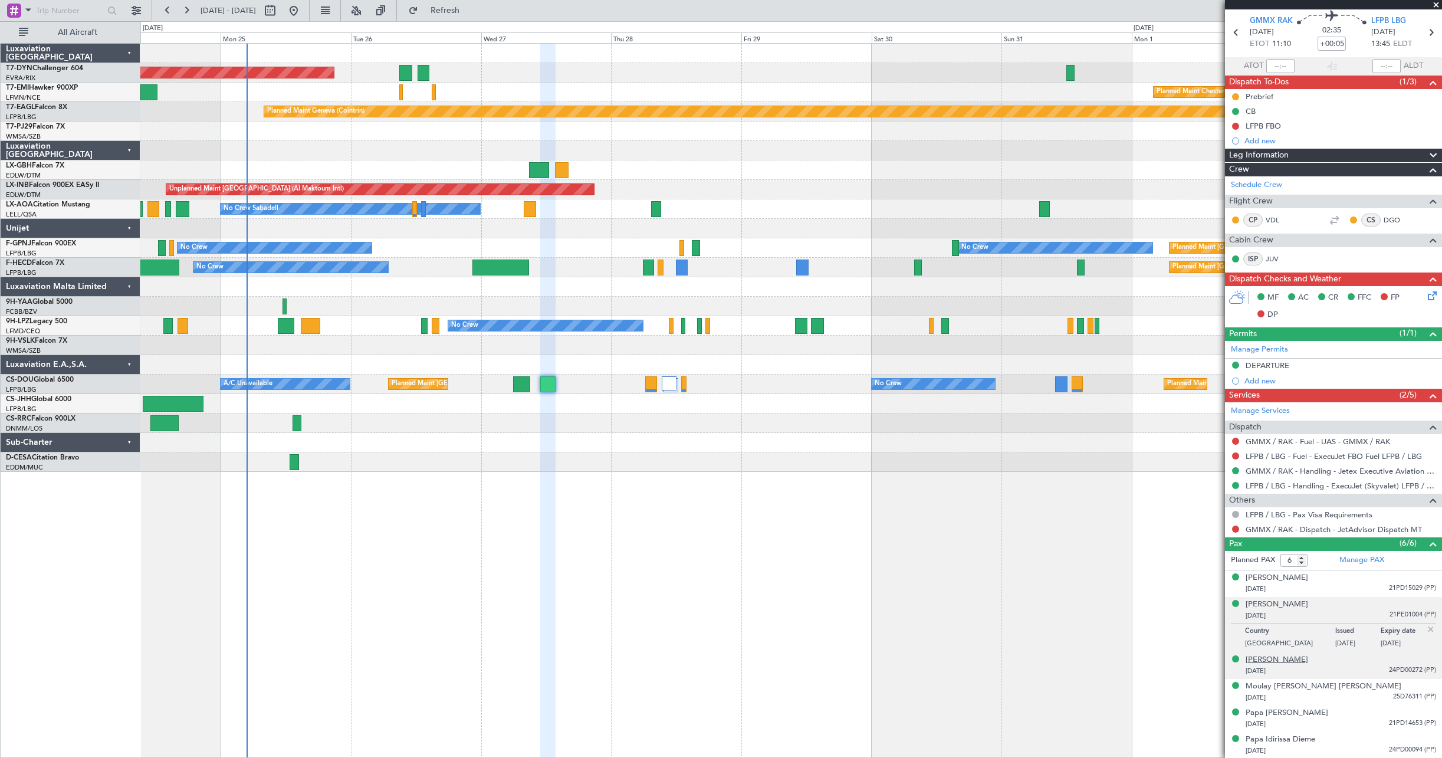
click at [1284, 663] on div "[PERSON_NAME]" at bounding box center [1276, 660] width 62 height 12
click at [1268, 629] on div "[PERSON_NAME]" at bounding box center [1276, 631] width 62 height 12
click at [1288, 625] on div "[PERSON_NAME]" at bounding box center [1276, 631] width 62 height 12
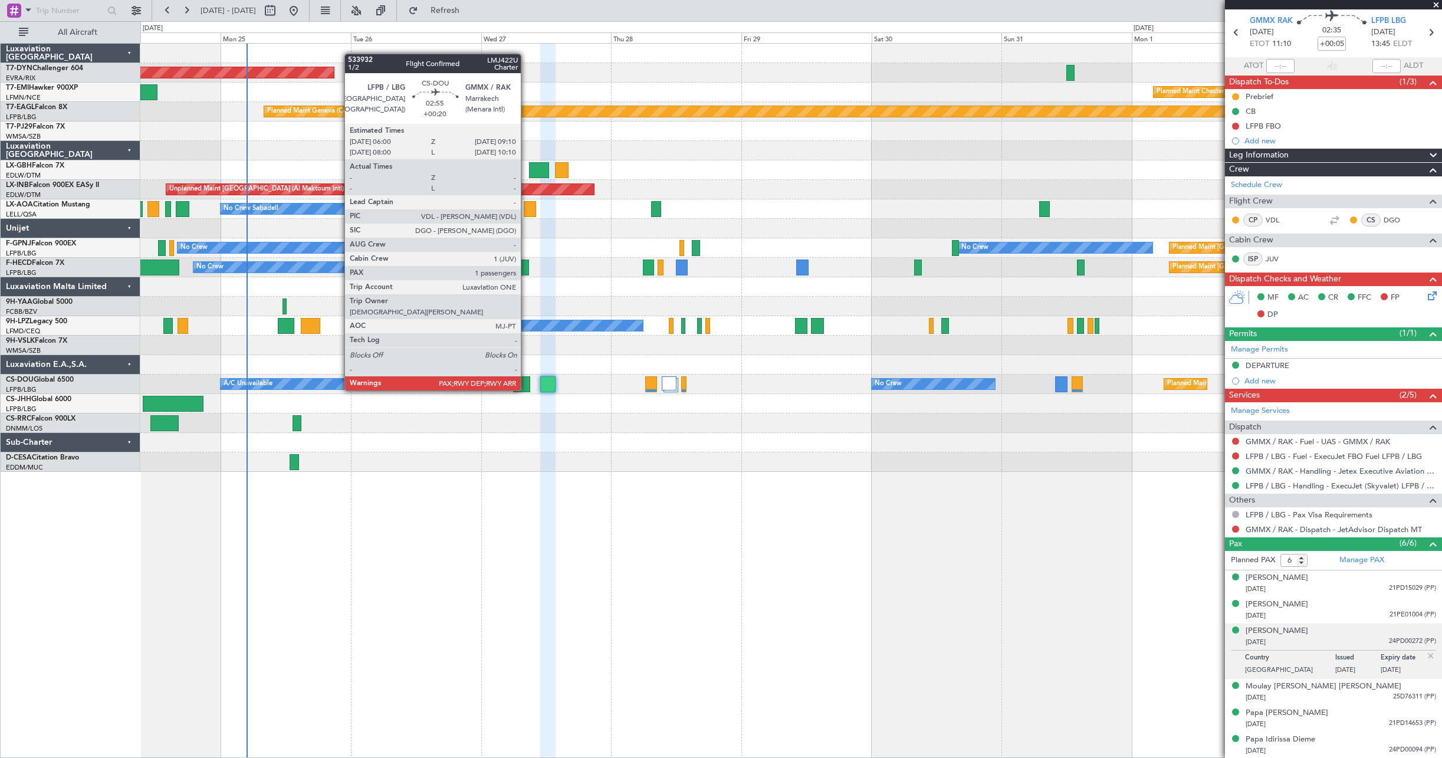
click at [526, 379] on div at bounding box center [522, 384] width 18 height 16
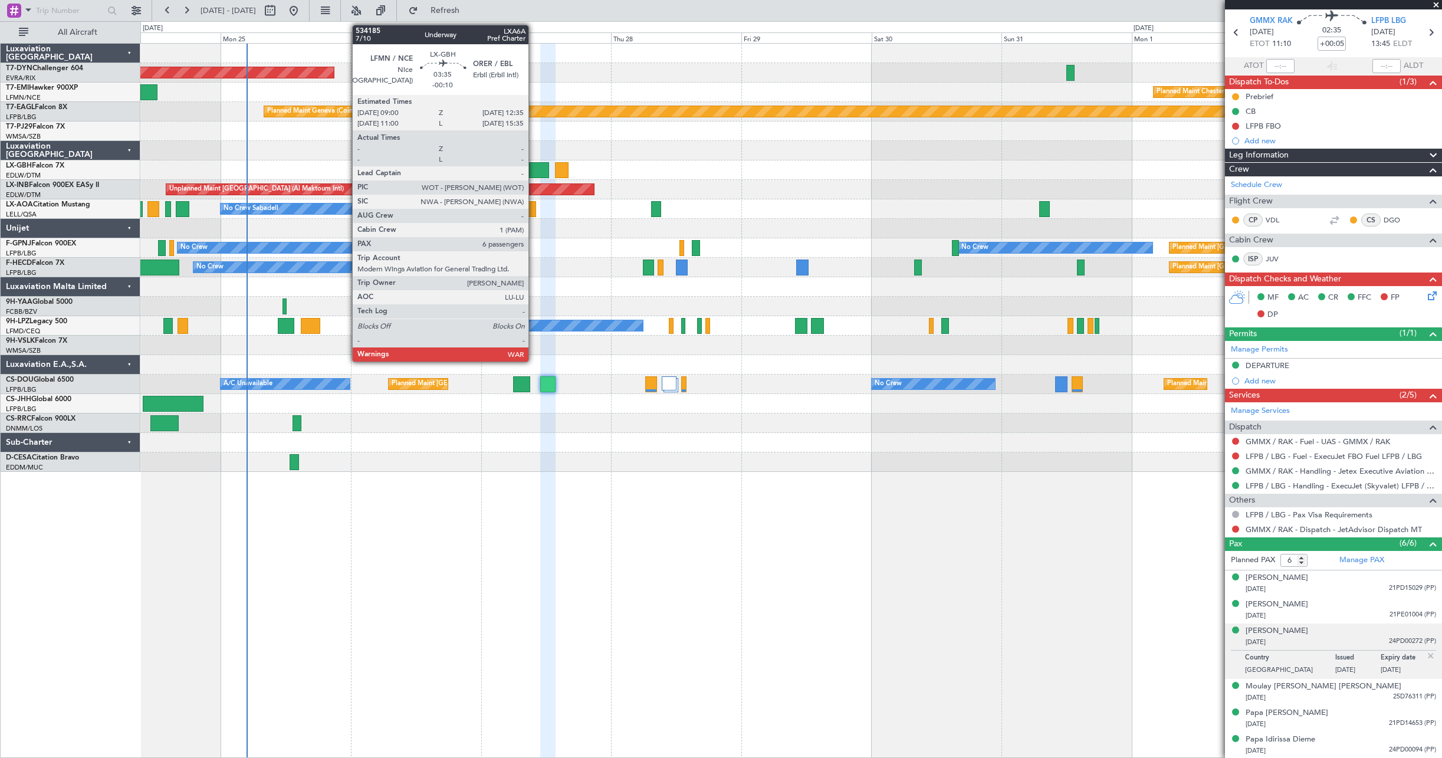
click at [534, 175] on div at bounding box center [538, 170] width 19 height 16
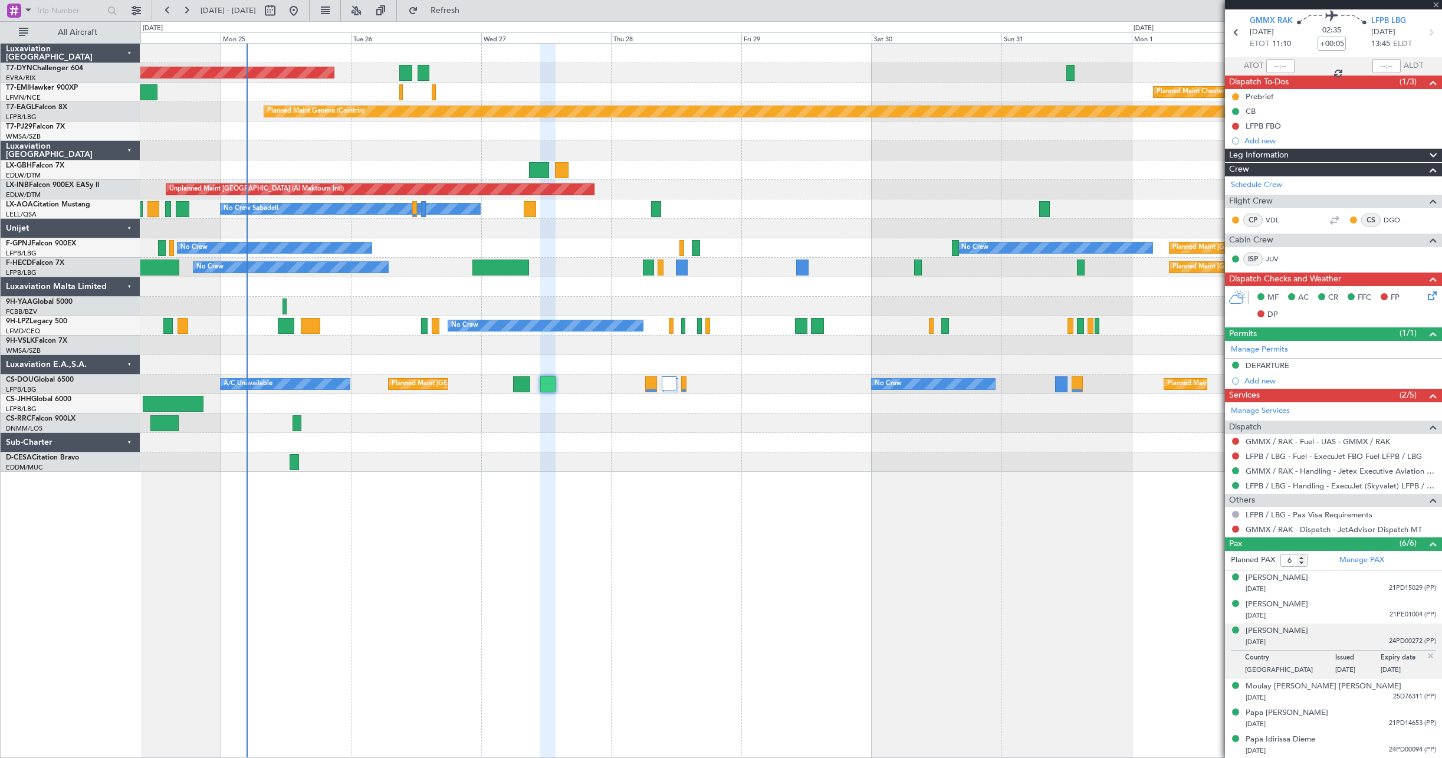
type input "-00:10"
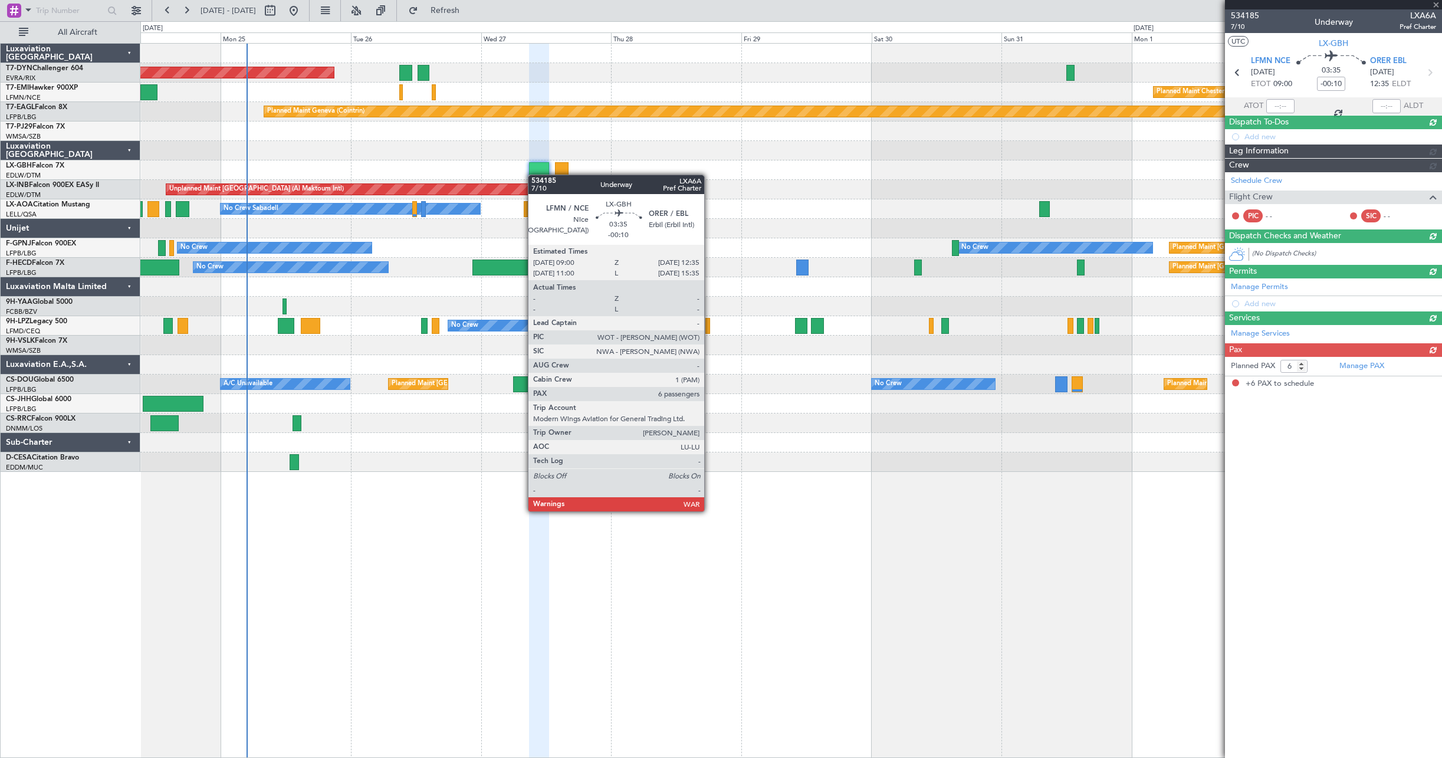
scroll to position [0, 0]
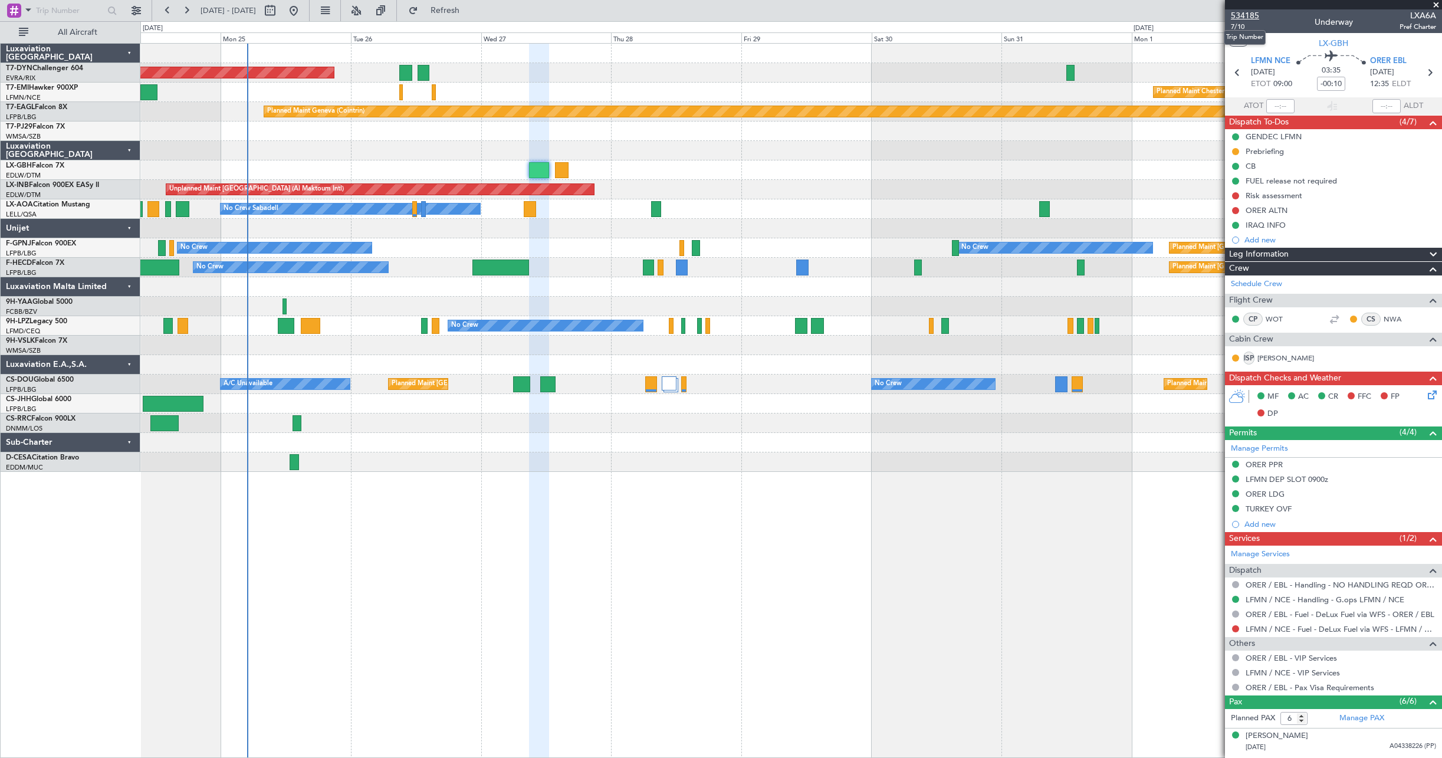
click at [1238, 16] on span "534185" at bounding box center [1245, 15] width 28 height 12
